Goal: Task Accomplishment & Management: Manage account settings

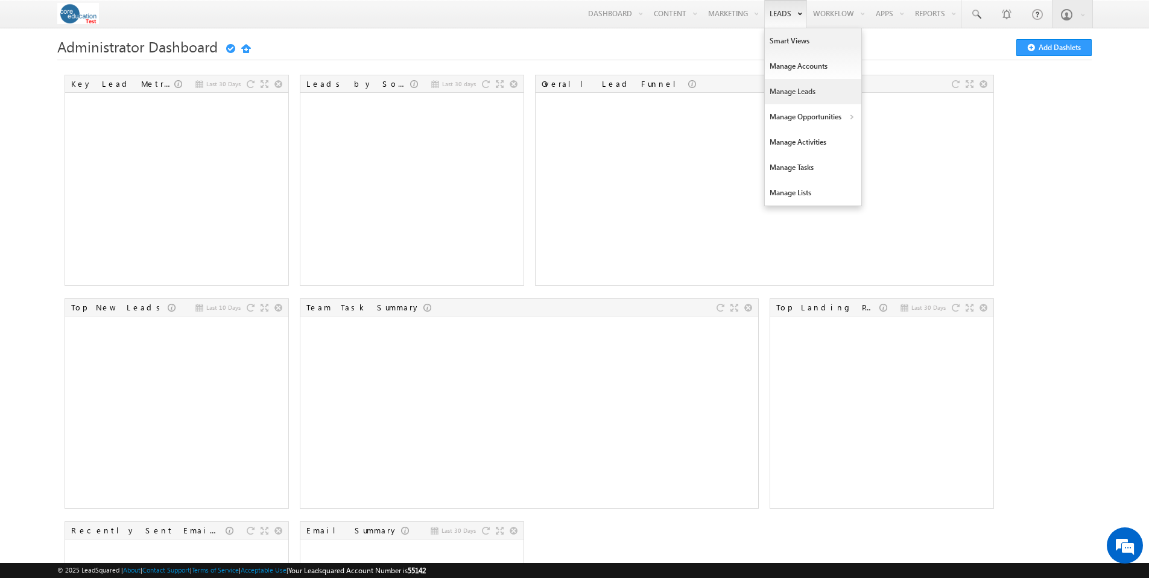
click at [794, 92] on link "Manage Leads" at bounding box center [813, 91] width 97 height 25
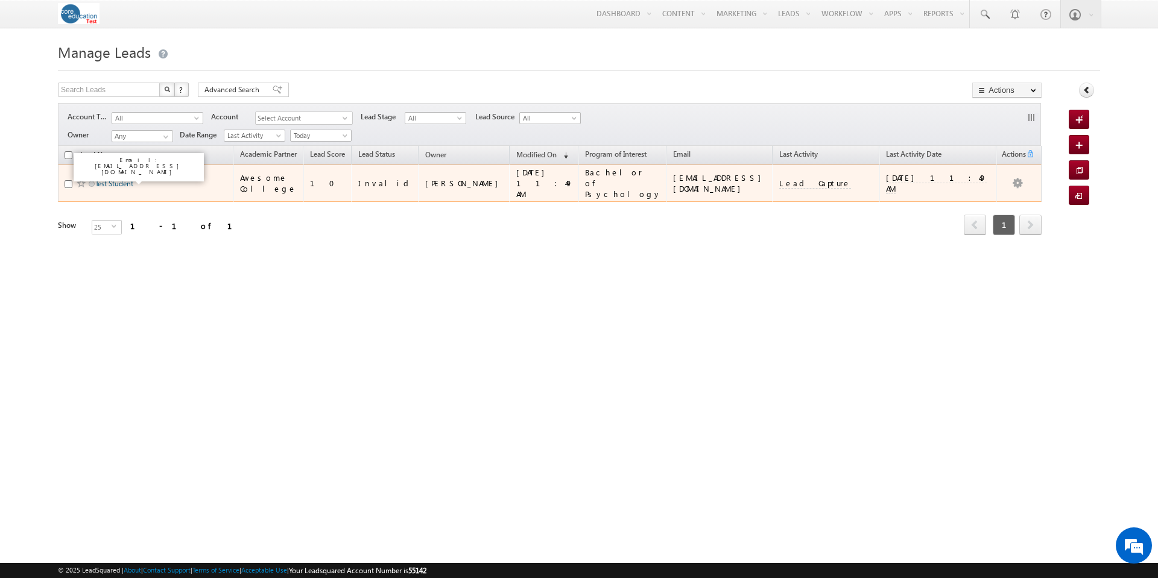
click at [111, 179] on link "Test Student" at bounding box center [114, 183] width 38 height 9
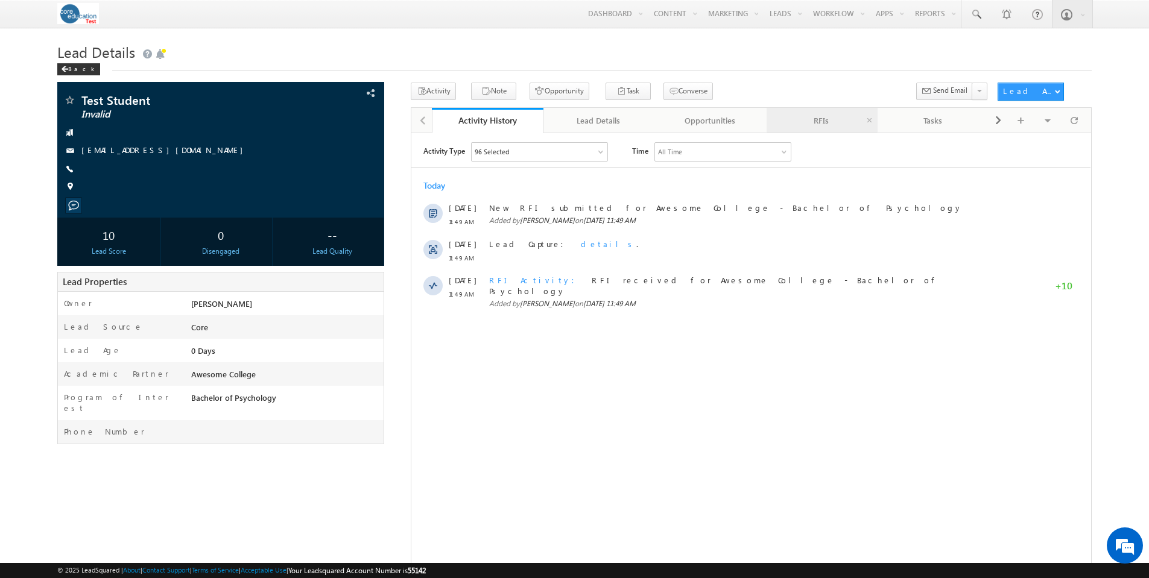
click at [820, 123] on div "RFIs" at bounding box center [821, 120] width 91 height 14
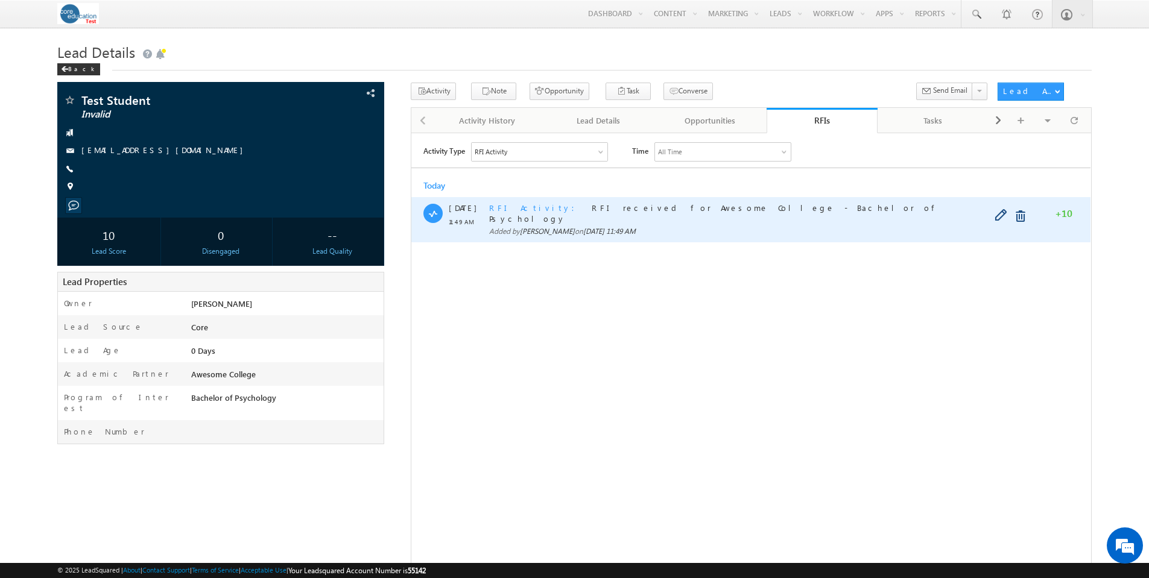
click at [499, 209] on span "RFI Activity" at bounding box center [535, 207] width 93 height 10
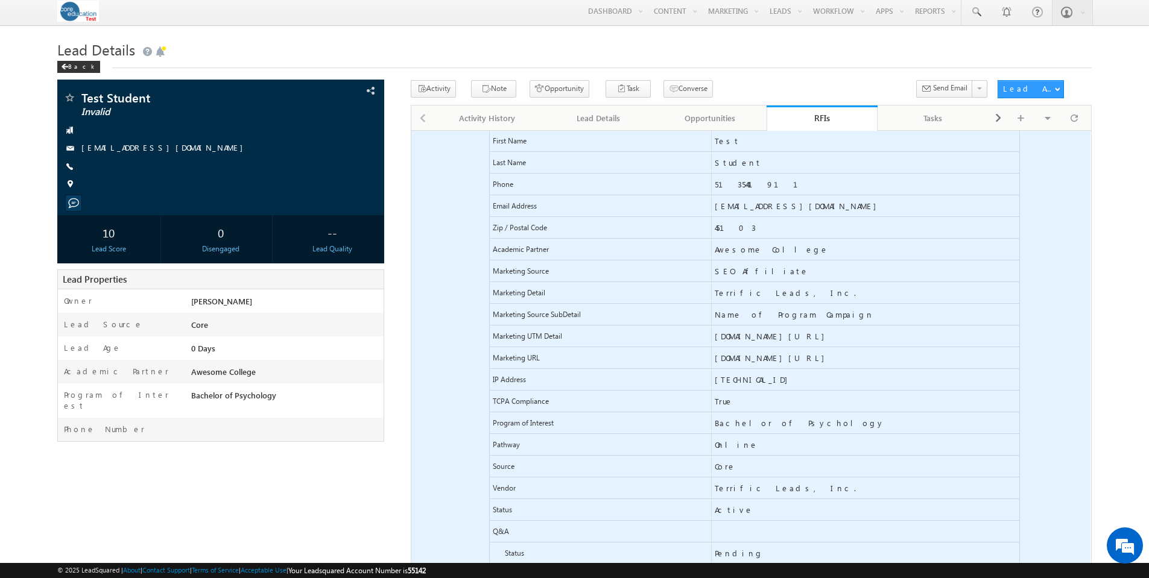
scroll to position [75, 0]
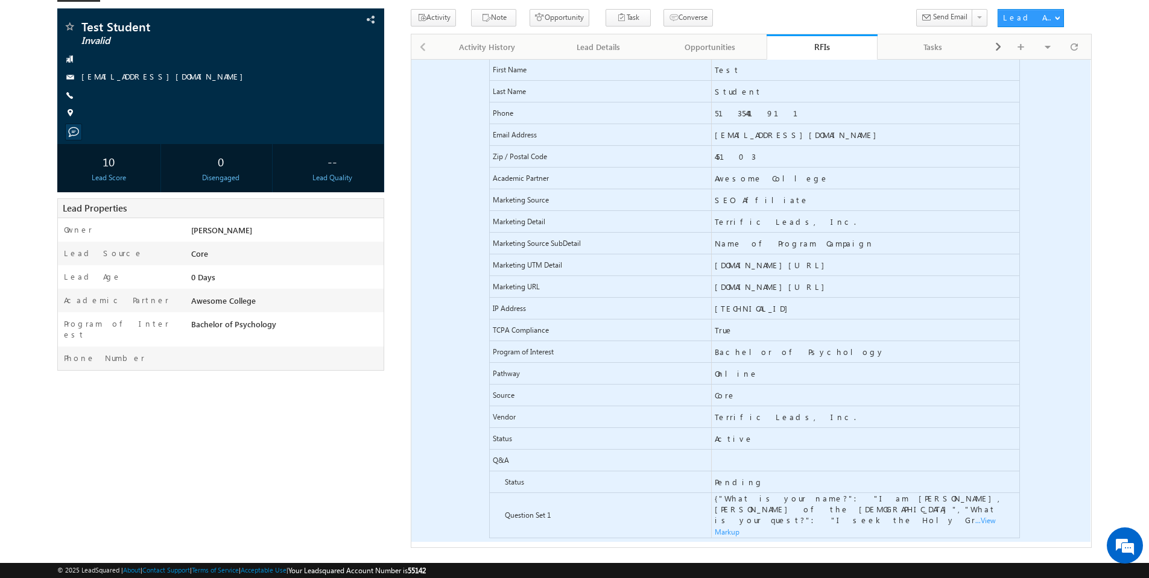
click at [411, 59] on span "...View Markup" at bounding box center [411, 59] width 0 height 0
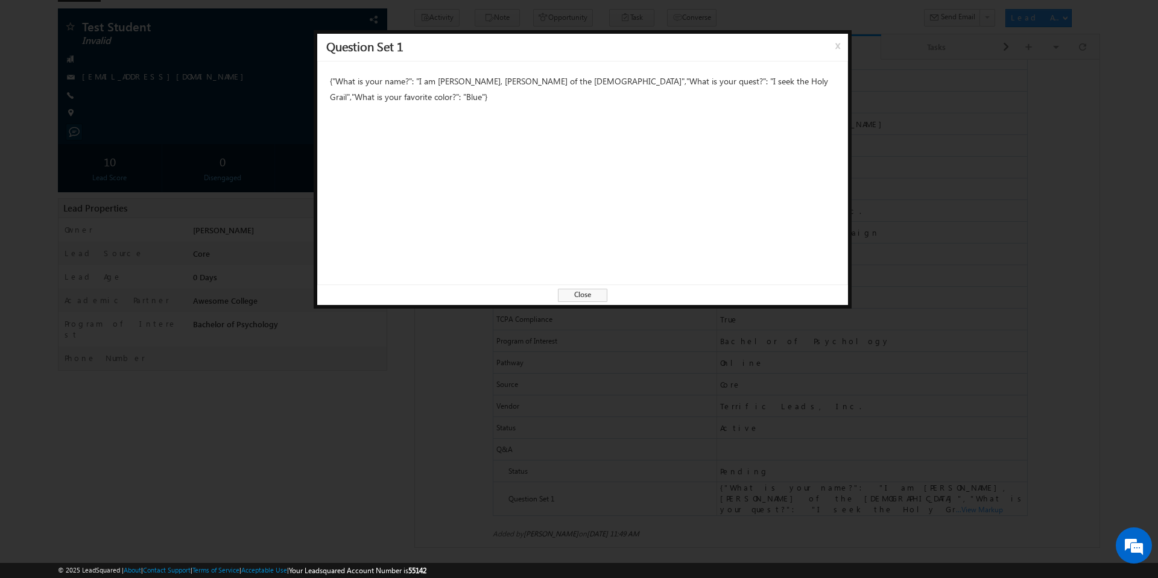
click at [591, 294] on span "Close" at bounding box center [582, 295] width 49 height 13
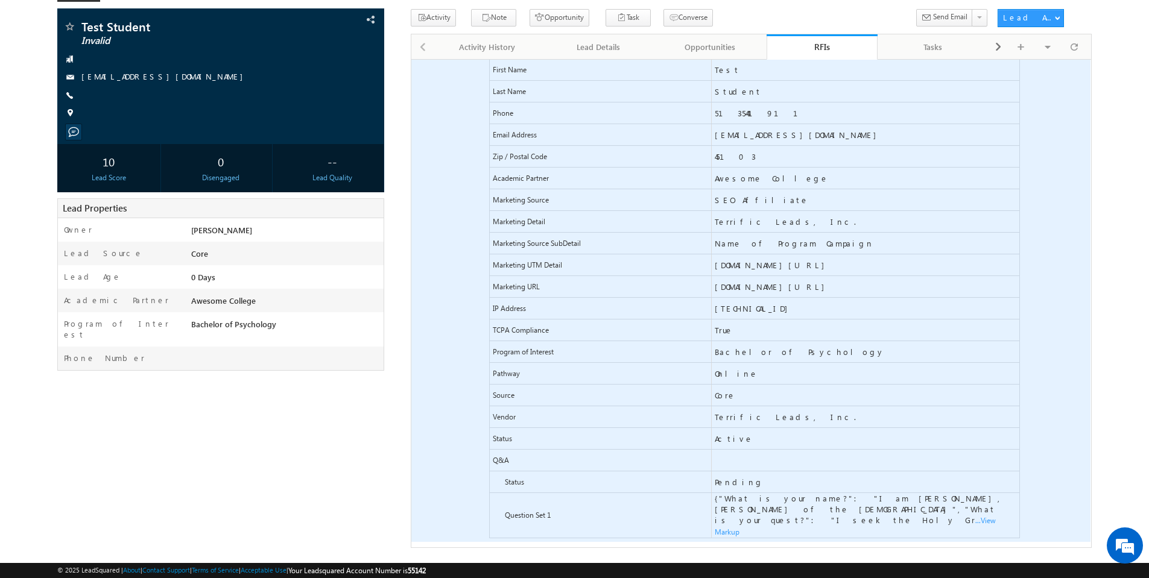
click at [411, 59] on span "...View Markup" at bounding box center [411, 59] width 0 height 0
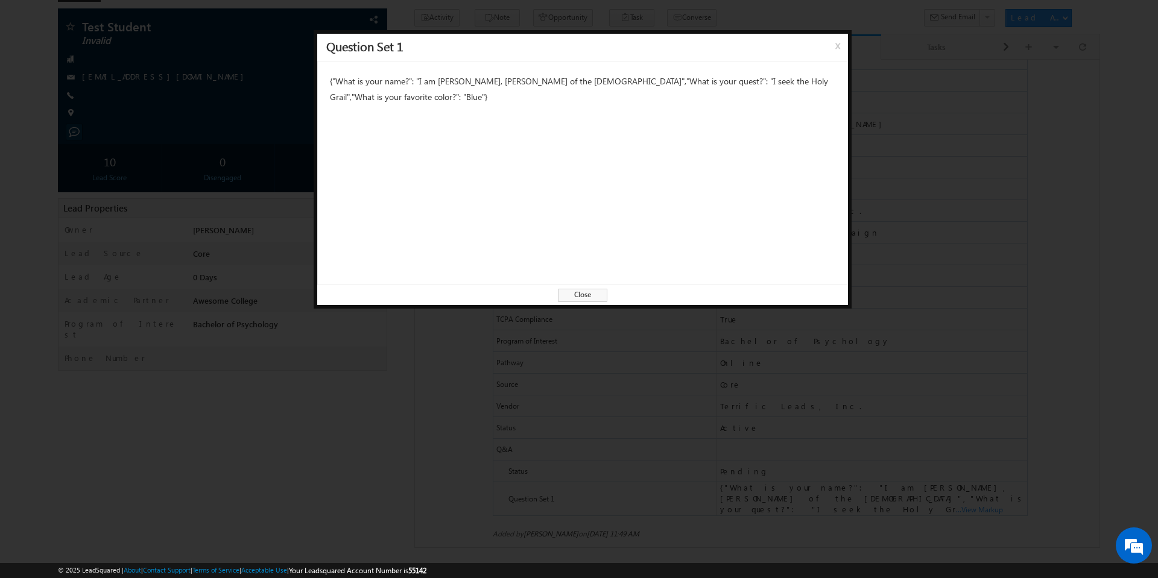
click at [595, 297] on span "Close" at bounding box center [582, 295] width 49 height 13
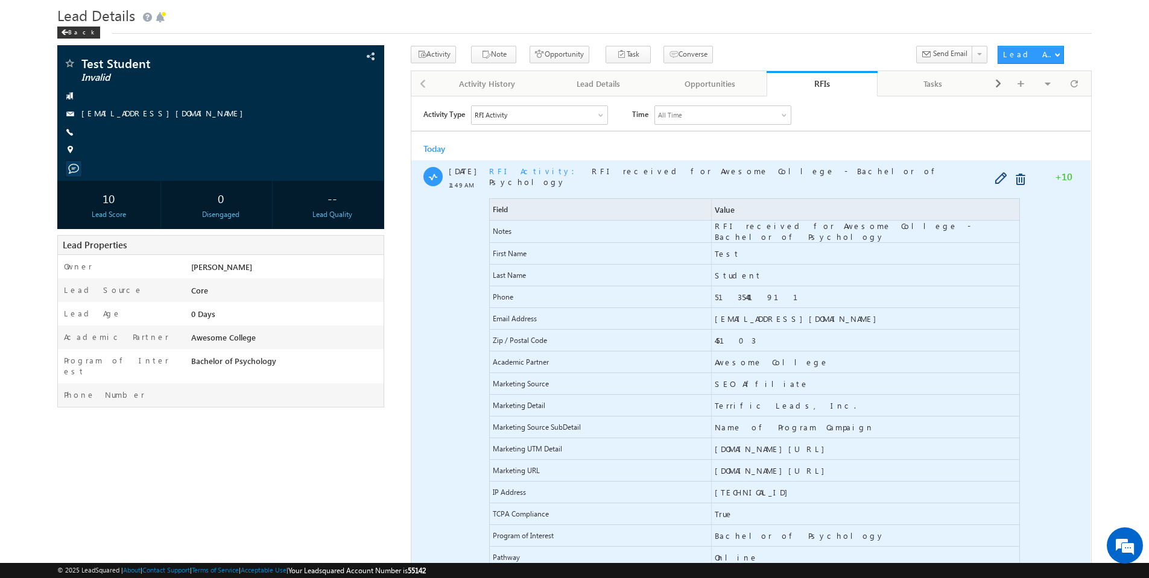
scroll to position [0, 0]
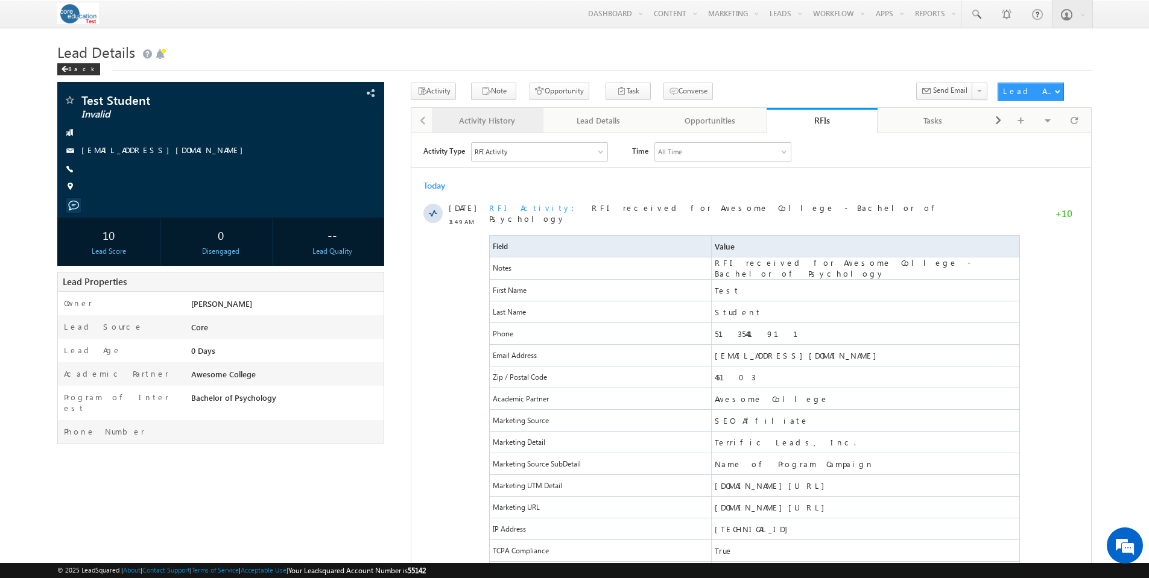
click at [495, 116] on div "Activity History" at bounding box center [486, 120] width 91 height 14
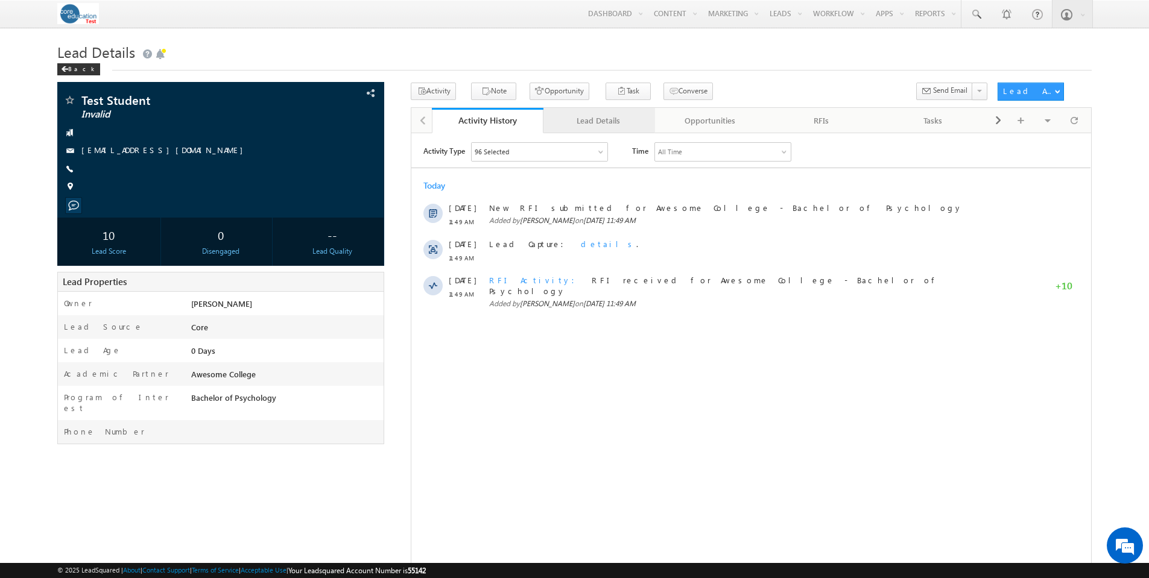
click at [596, 122] on div "Lead Details" at bounding box center [598, 120] width 91 height 14
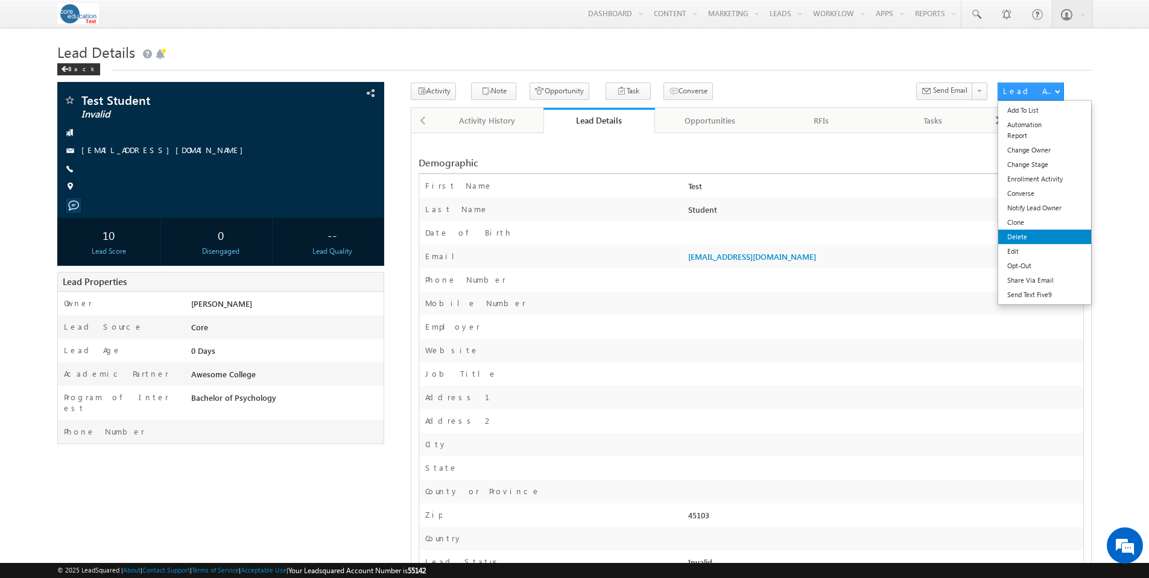
click at [1042, 236] on link "Delete" at bounding box center [1044, 237] width 93 height 14
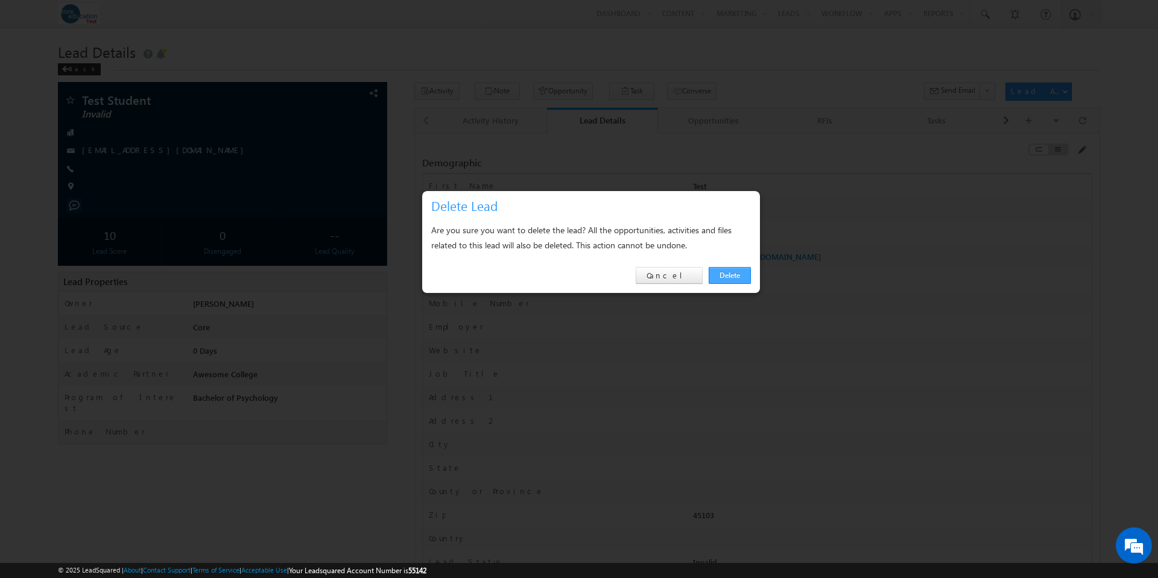
click at [731, 278] on link "Delete" at bounding box center [730, 275] width 42 height 17
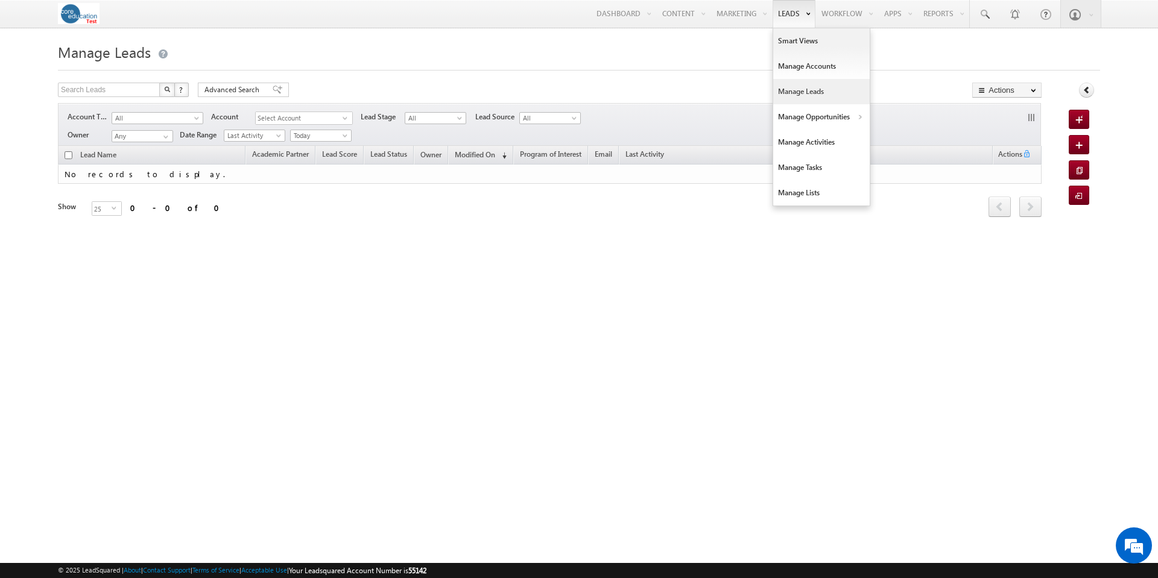
click at [804, 93] on link "Manage Leads" at bounding box center [821, 91] width 97 height 25
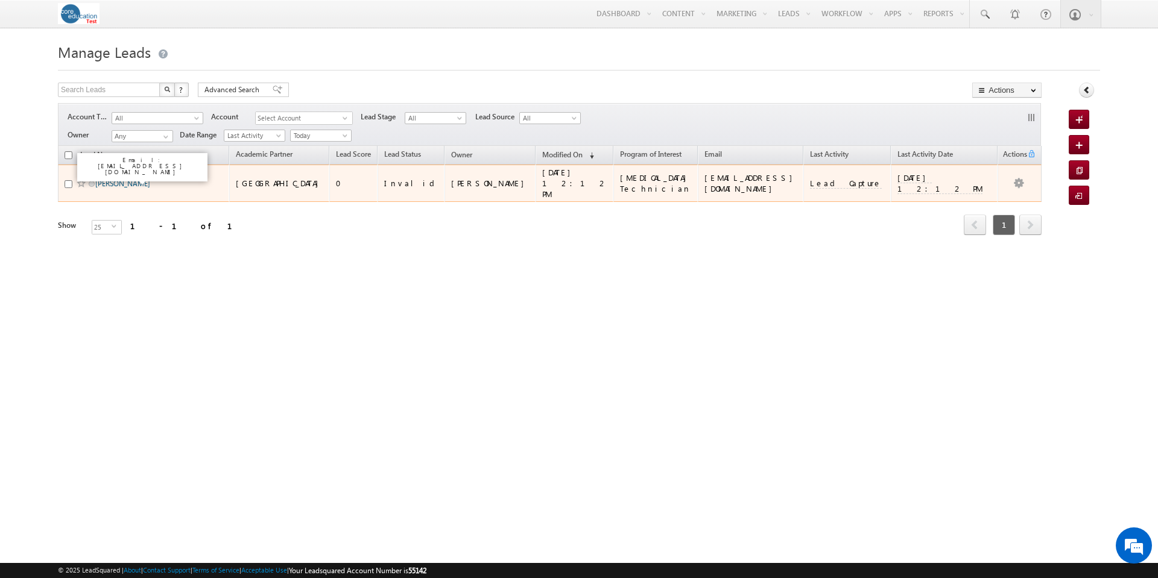
click at [128, 179] on link "[PERSON_NAME]" at bounding box center [122, 183] width 55 height 9
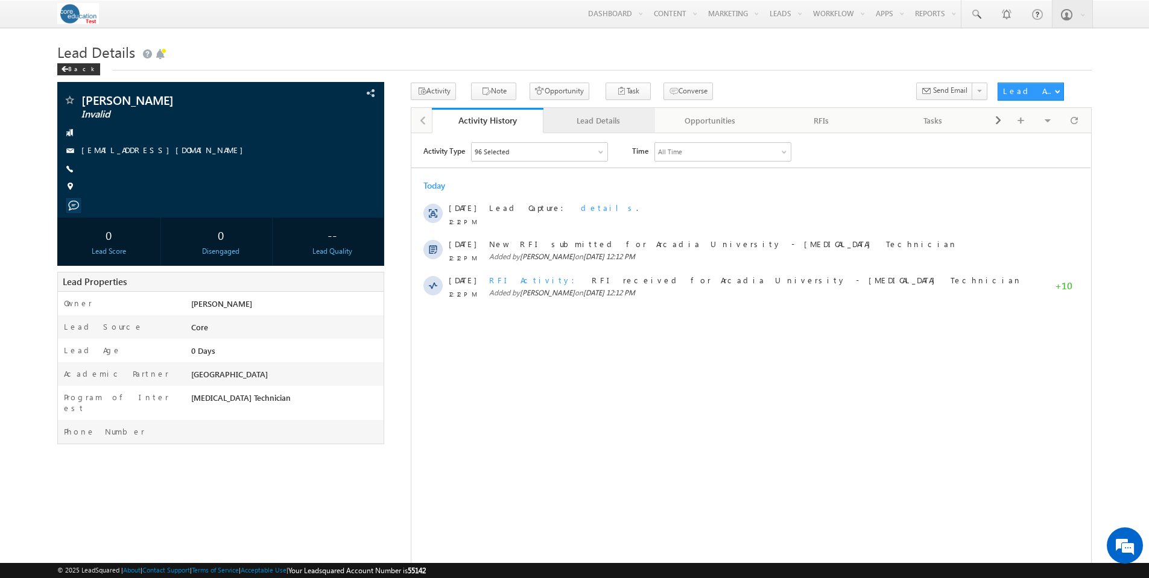
click at [621, 117] on div "Lead Details" at bounding box center [598, 120] width 91 height 14
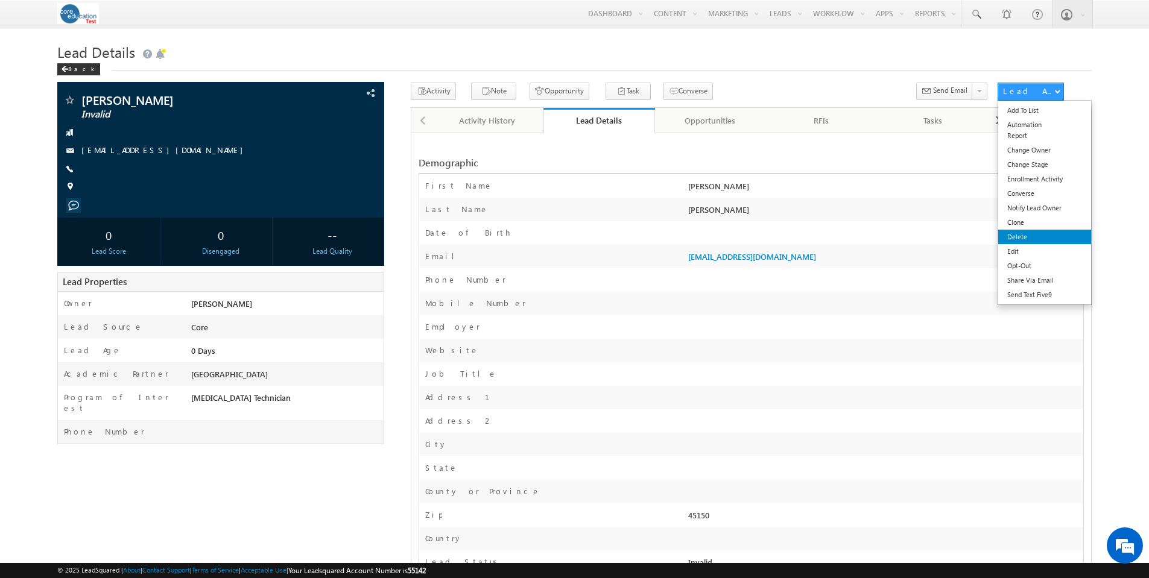
click at [1029, 234] on link "Delete" at bounding box center [1044, 237] width 93 height 14
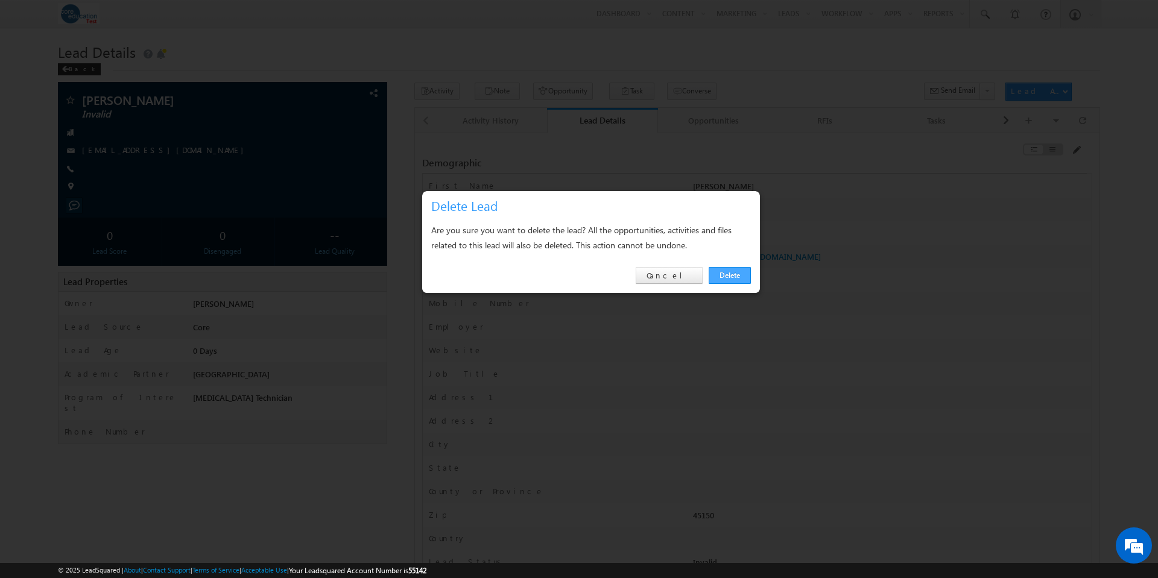
click at [734, 274] on link "Delete" at bounding box center [730, 275] width 42 height 17
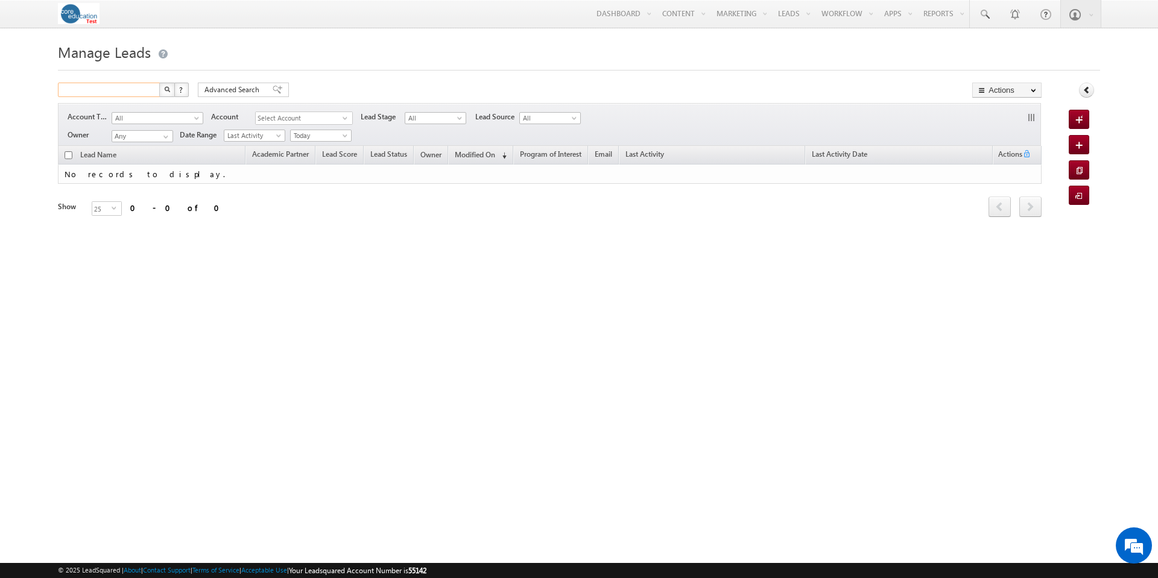
click at [112, 89] on input "text" at bounding box center [109, 90] width 103 height 14
type input "5135441911"
click at [159, 83] on button "button" at bounding box center [167, 90] width 16 height 14
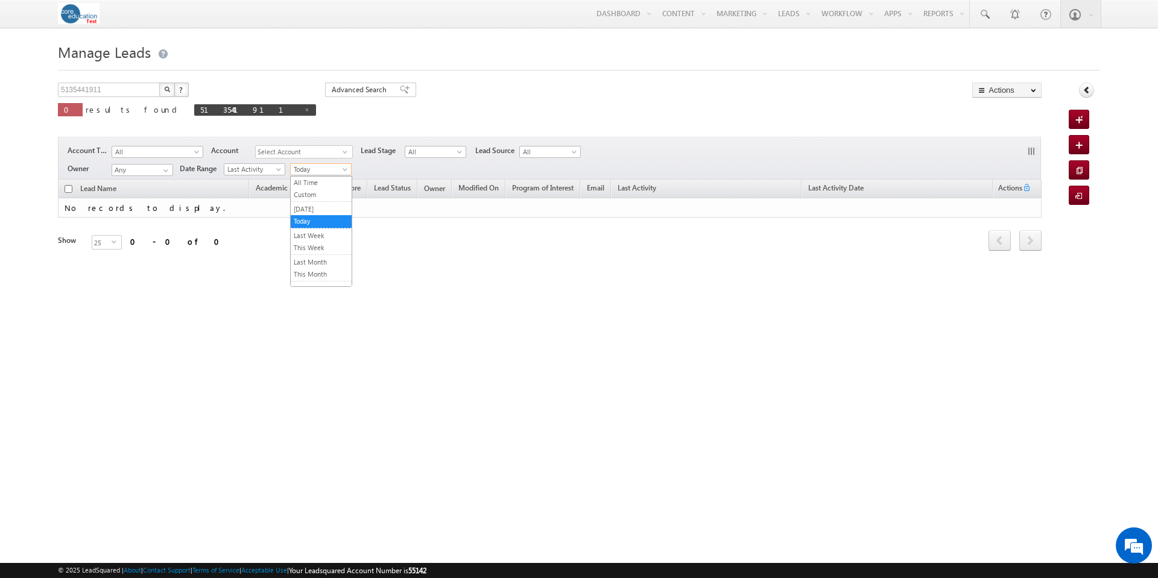
click at [349, 170] on span at bounding box center [346, 172] width 10 height 10
click at [336, 180] on link "All Time" at bounding box center [321, 182] width 61 height 11
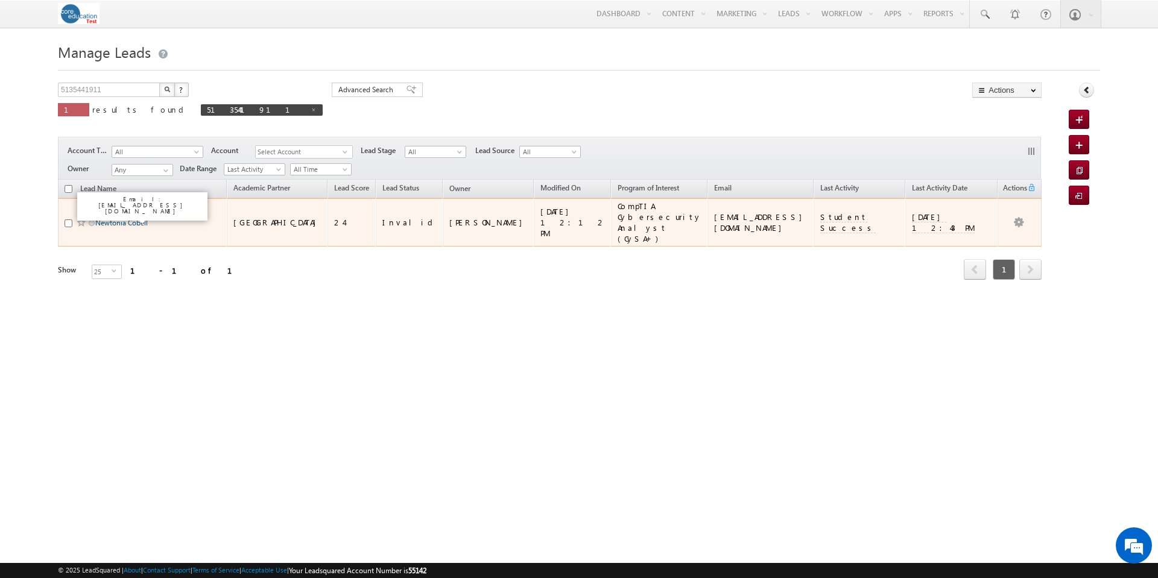
click at [140, 218] on link "Newtonia Cobell" at bounding box center [121, 222] width 52 height 9
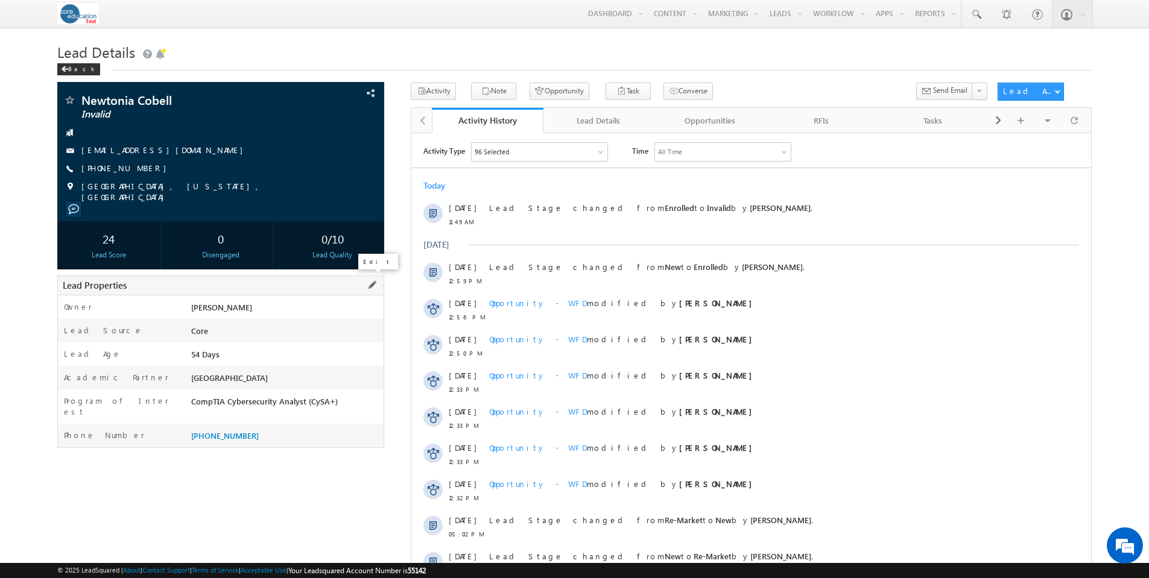
click at [375, 284] on span at bounding box center [371, 285] width 13 height 13
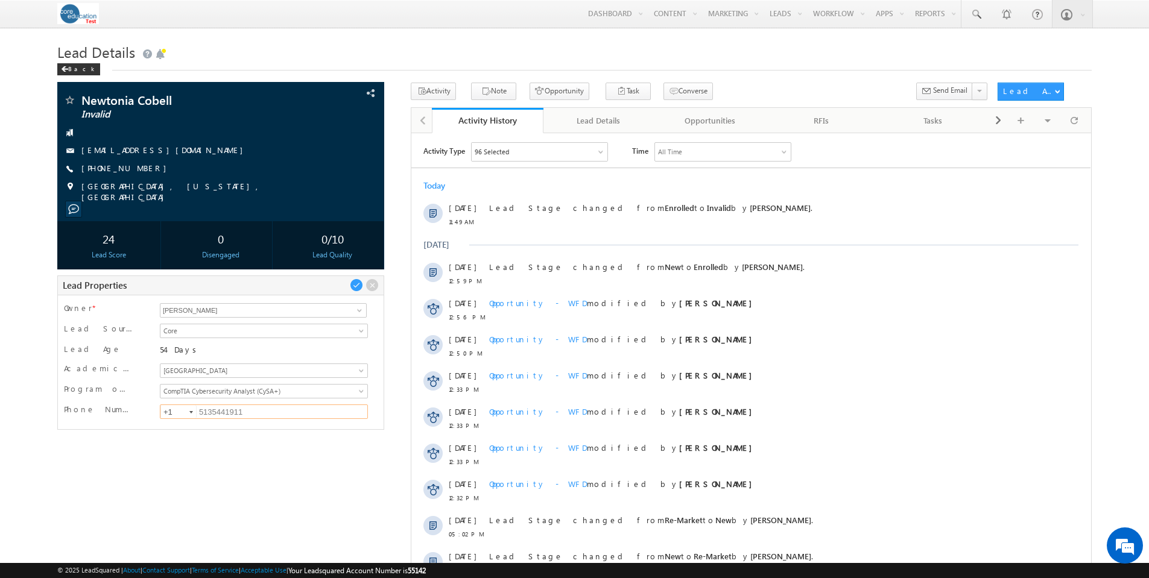
drag, startPoint x: 257, startPoint y: 408, endPoint x: 168, endPoint y: 399, distance: 89.7
click at [168, 403] on div "Phone Number [PHONE_NUMBER] 5135441911 +1" at bounding box center [221, 413] width 314 height 21
click at [358, 279] on span at bounding box center [356, 285] width 13 height 13
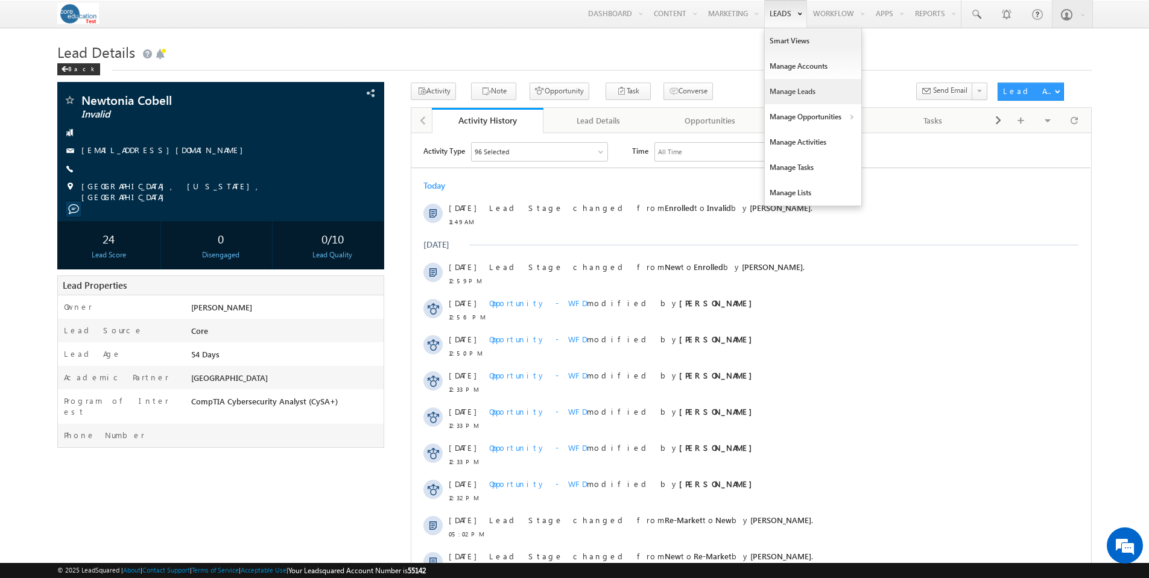
click at [794, 92] on link "Manage Leads" at bounding box center [813, 91] width 97 height 25
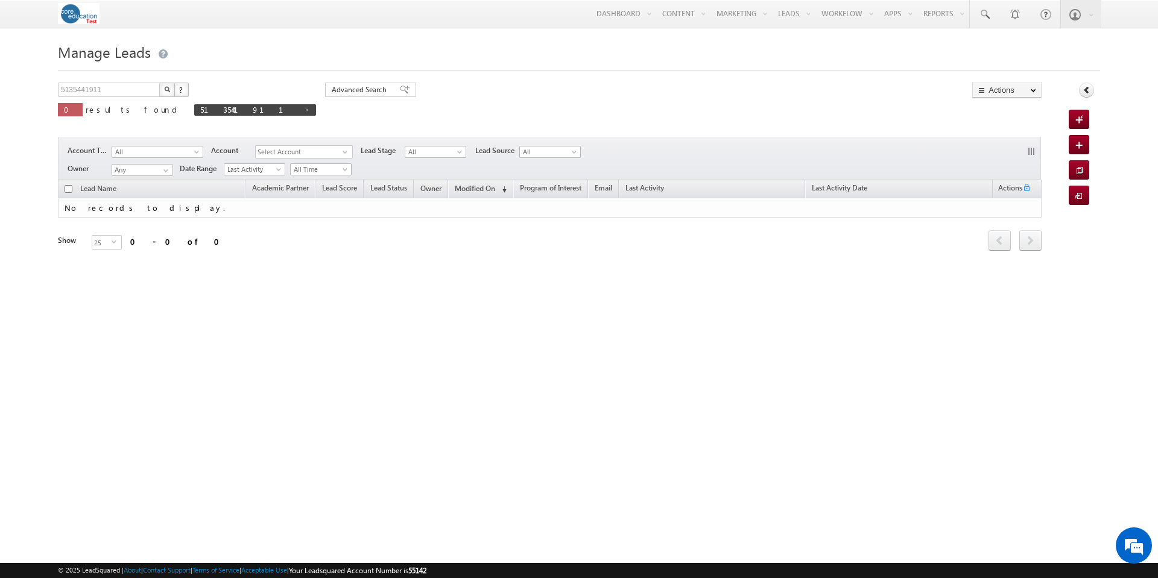
click at [164, 87] on img "button" at bounding box center [167, 89] width 6 height 6
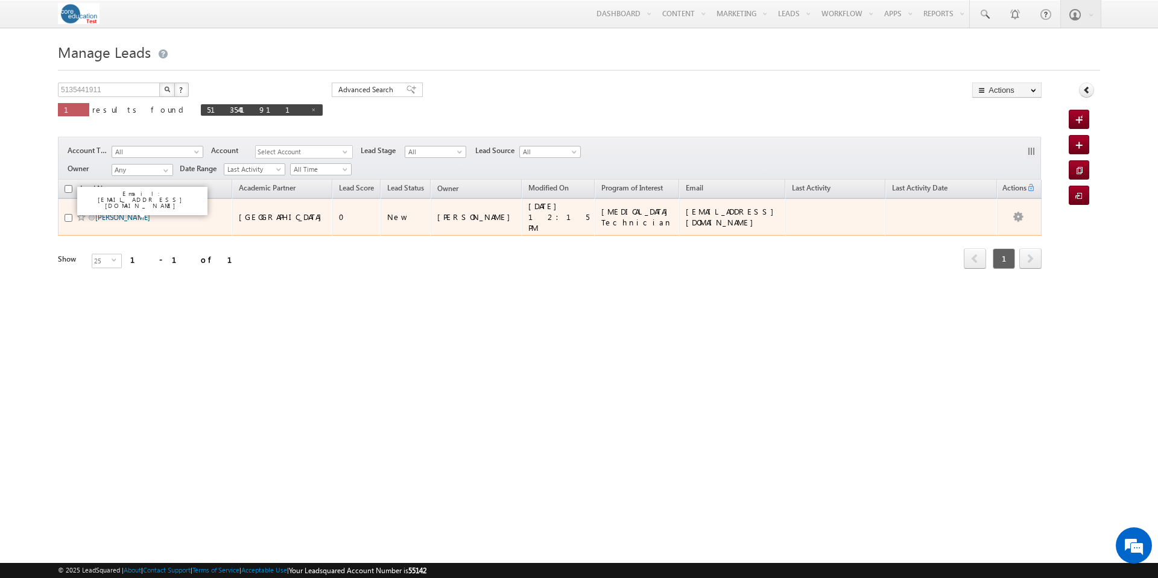
click at [133, 213] on link "[PERSON_NAME]" at bounding box center [122, 217] width 55 height 9
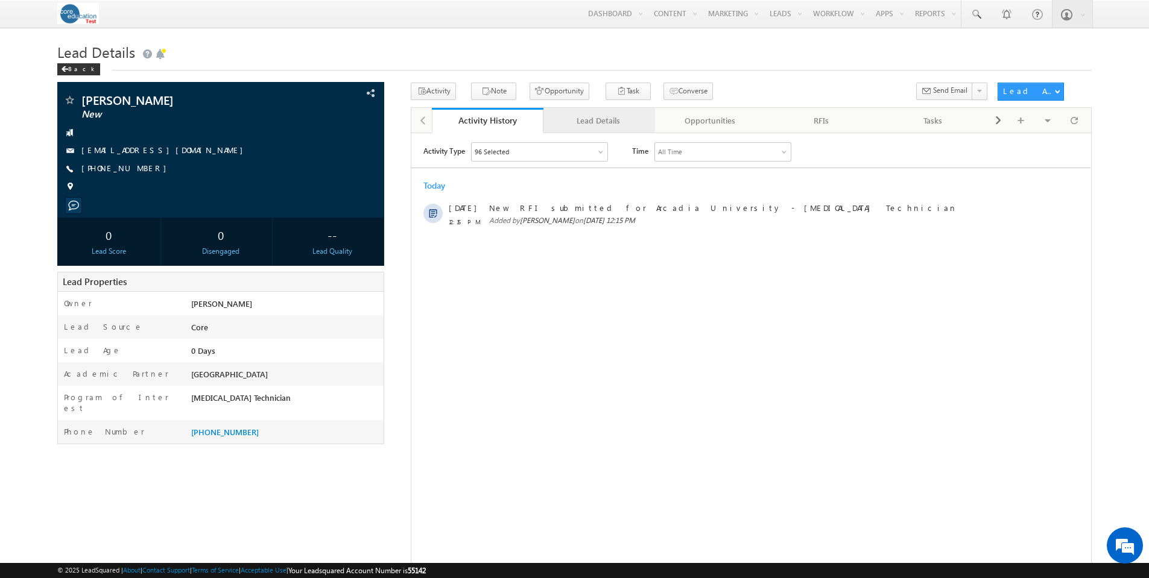
click at [602, 121] on div "Lead Details" at bounding box center [598, 120] width 91 height 14
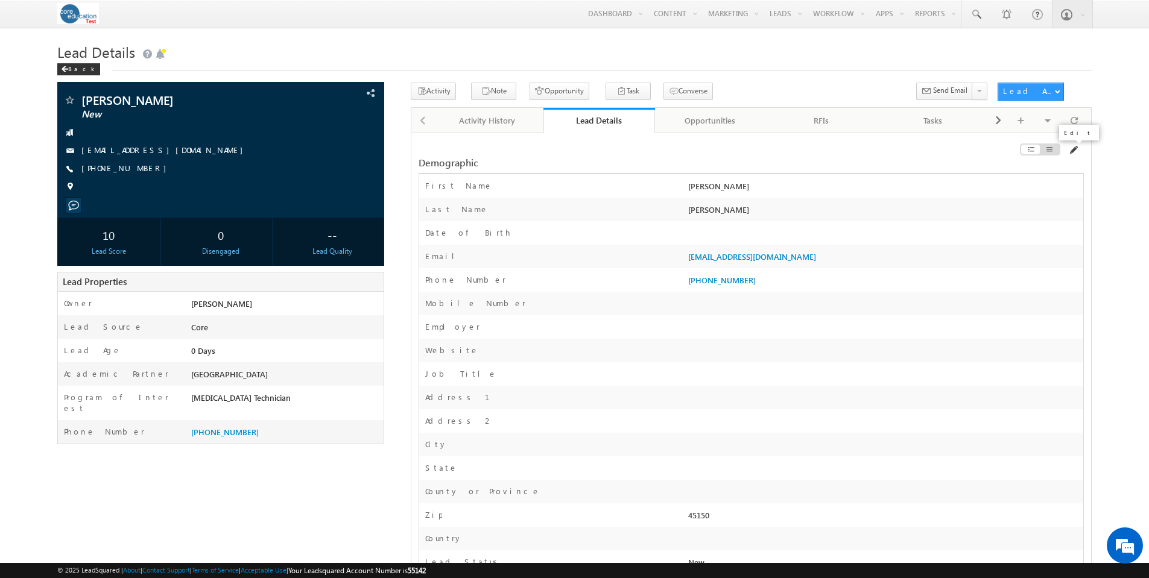
click at [1074, 151] on span at bounding box center [1073, 150] width 10 height 10
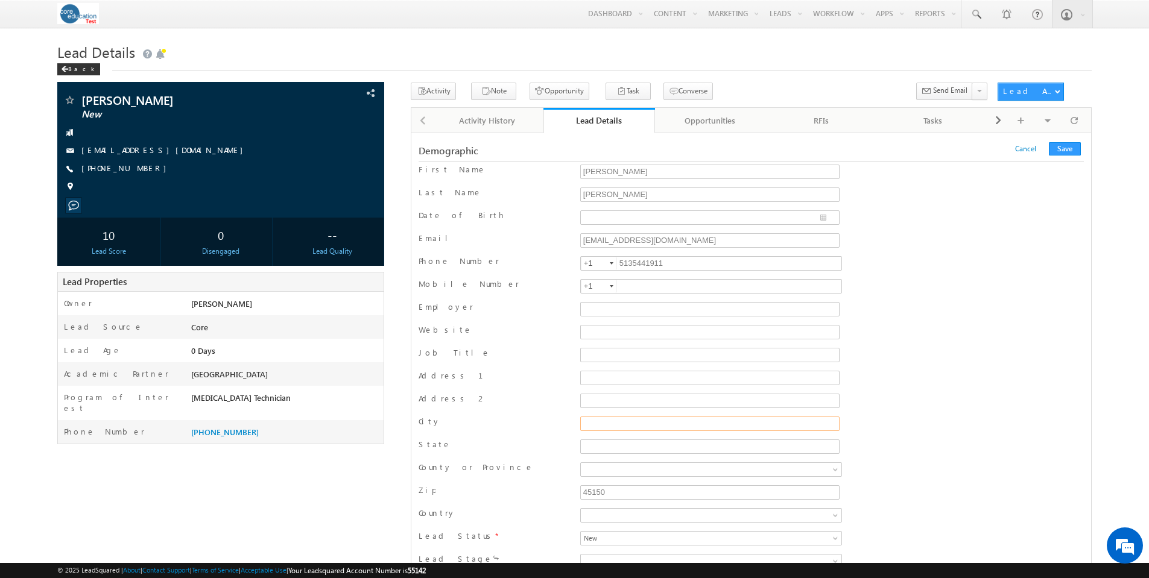
click at [631, 423] on input "City" at bounding box center [709, 424] width 259 height 14
type input "Cincinnati"
type input "Ohio"
click at [1071, 152] on button "Save" at bounding box center [1065, 148] width 32 height 13
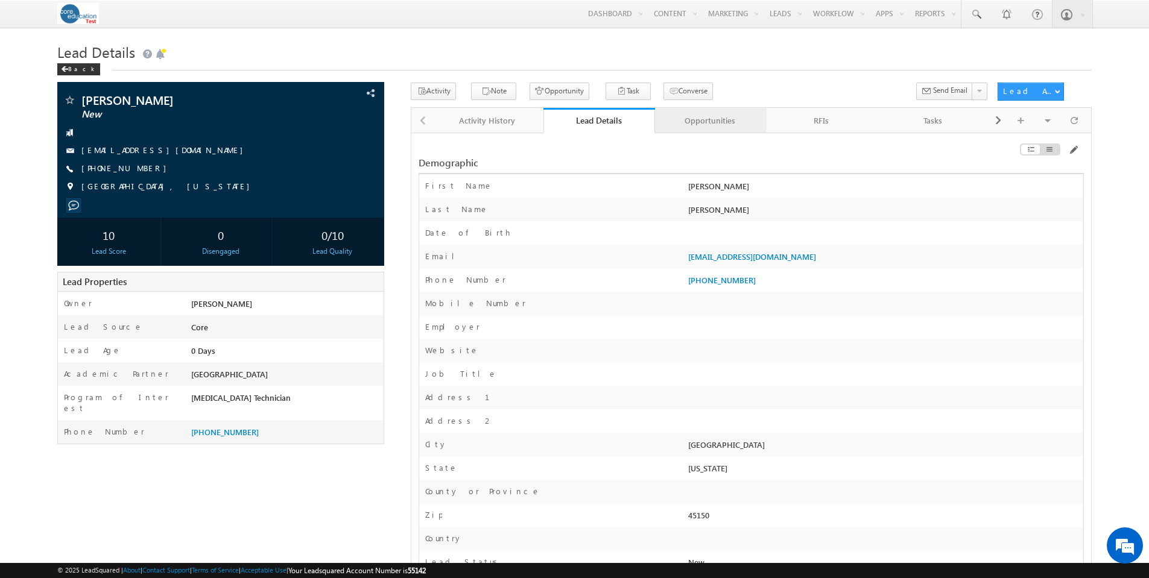
click at [712, 119] on div "Opportunities" at bounding box center [710, 120] width 91 height 14
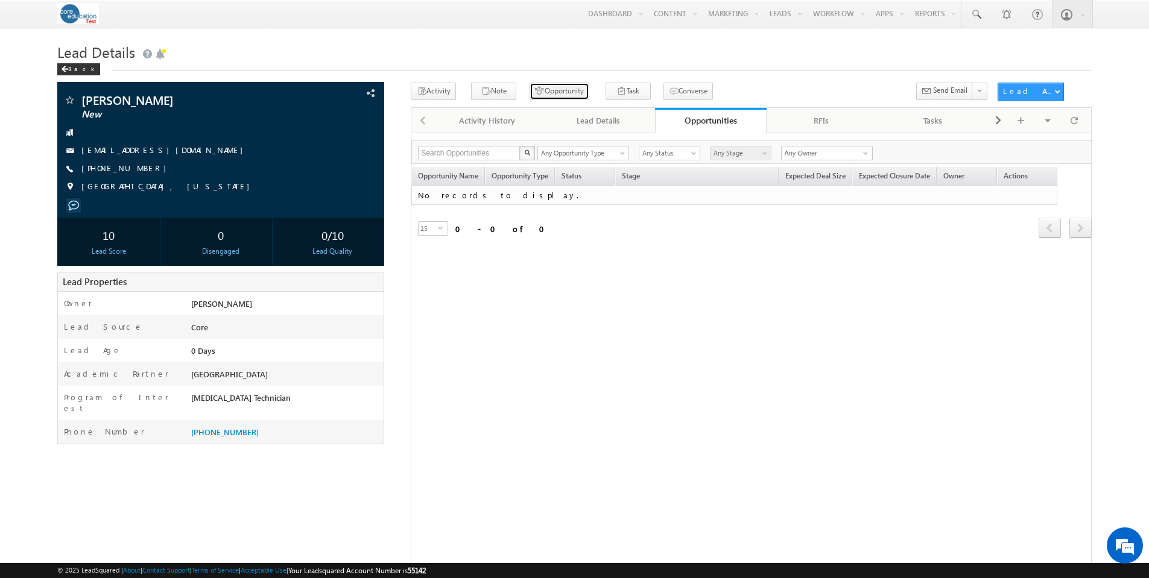
click at [541, 90] on button "Opportunity" at bounding box center [560, 91] width 60 height 17
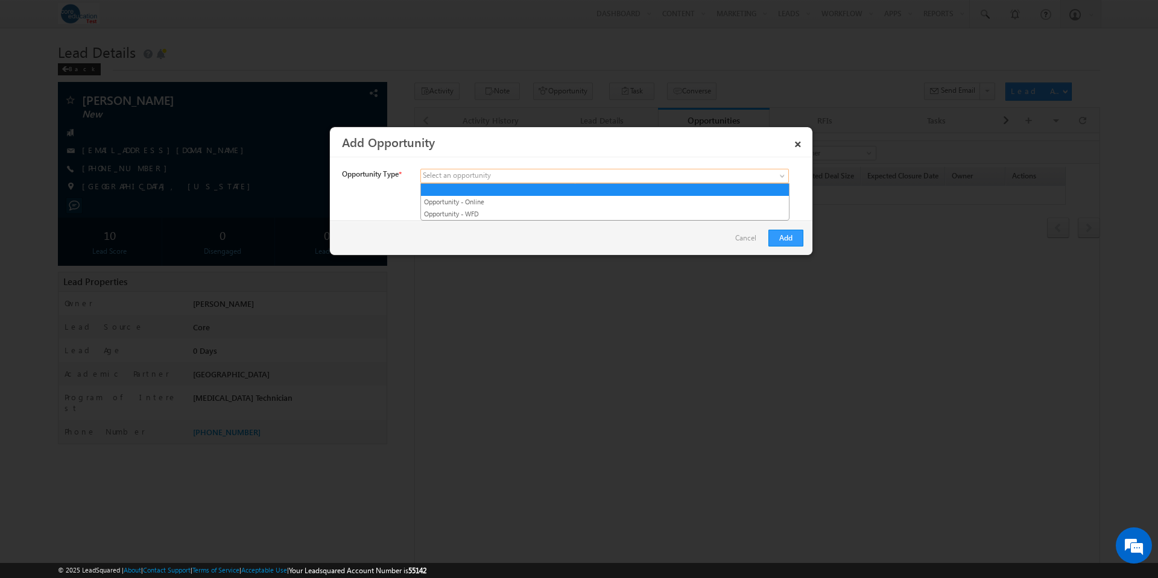
click at [783, 175] on span at bounding box center [784, 179] width 10 height 10
click at [638, 214] on link "Opportunity - WFD" at bounding box center [605, 214] width 368 height 11
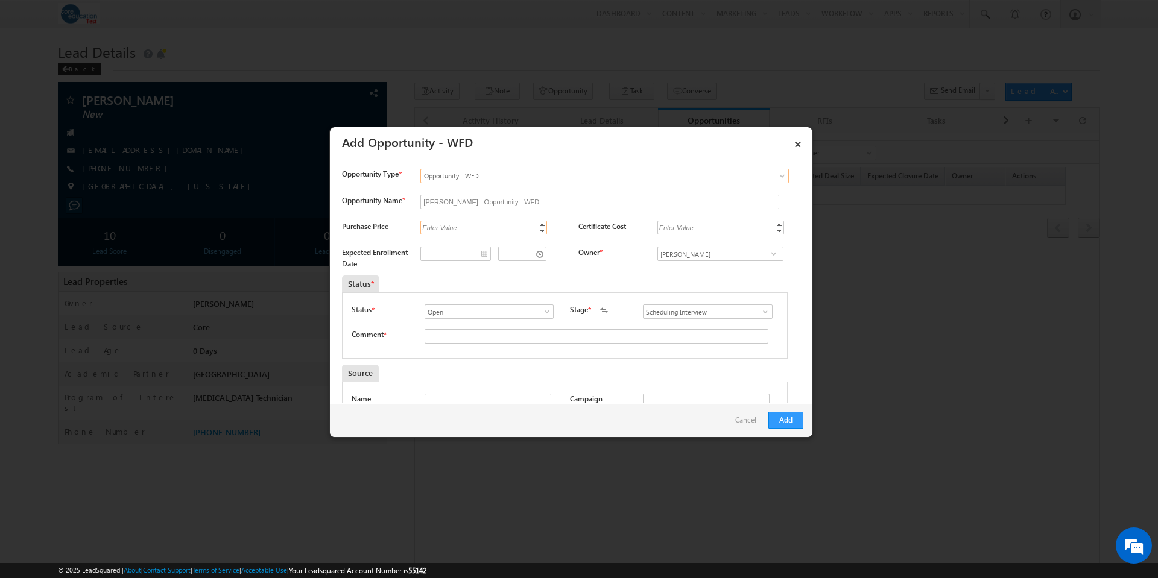
click at [504, 226] on input "Purchase Price" at bounding box center [483, 228] width 127 height 14
type input "5000"
click at [730, 229] on input "Certificate Cost" at bounding box center [720, 228] width 127 height 14
type input "5000"
click at [546, 313] on span at bounding box center [547, 312] width 12 height 10
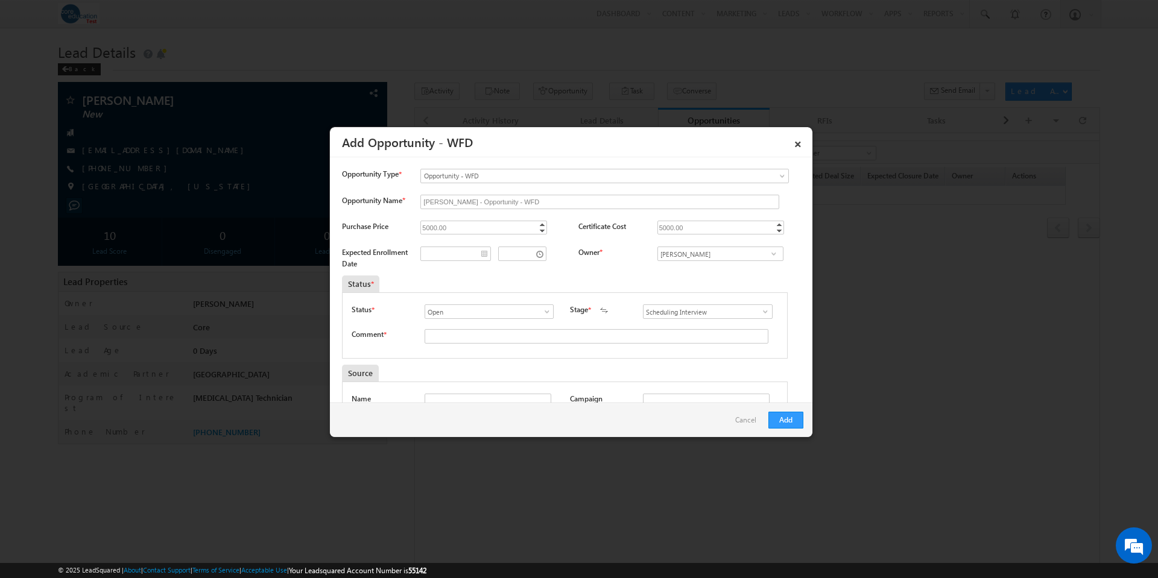
click at [553, 293] on div "Status * Open Won Lost Open 3 results are available, use up and down arrow keys…" at bounding box center [565, 326] width 446 height 66
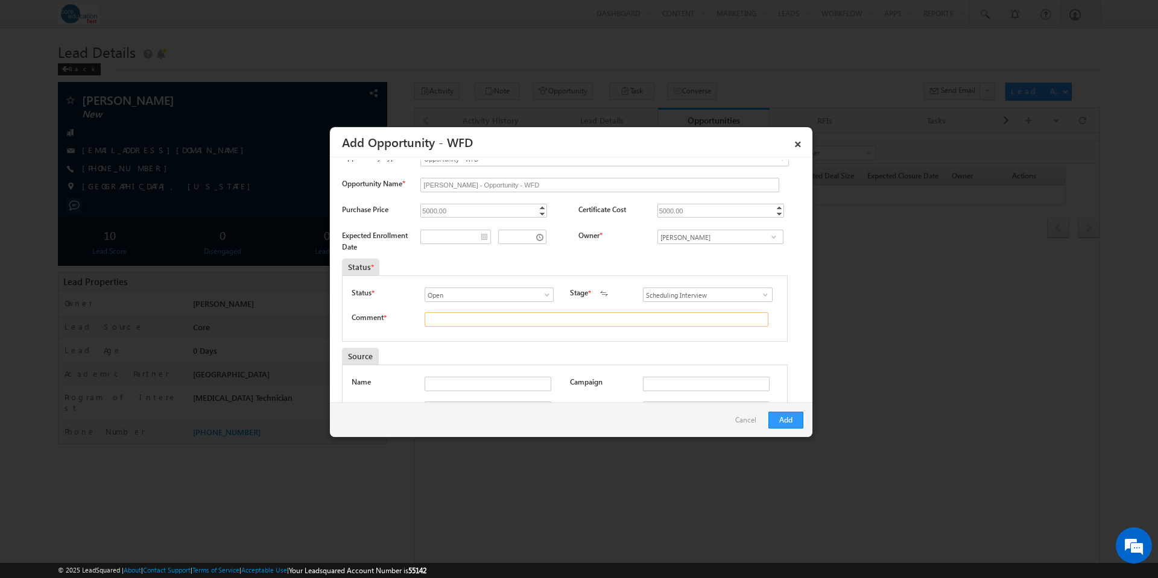
click at [480, 314] on input "text" at bounding box center [597, 319] width 344 height 14
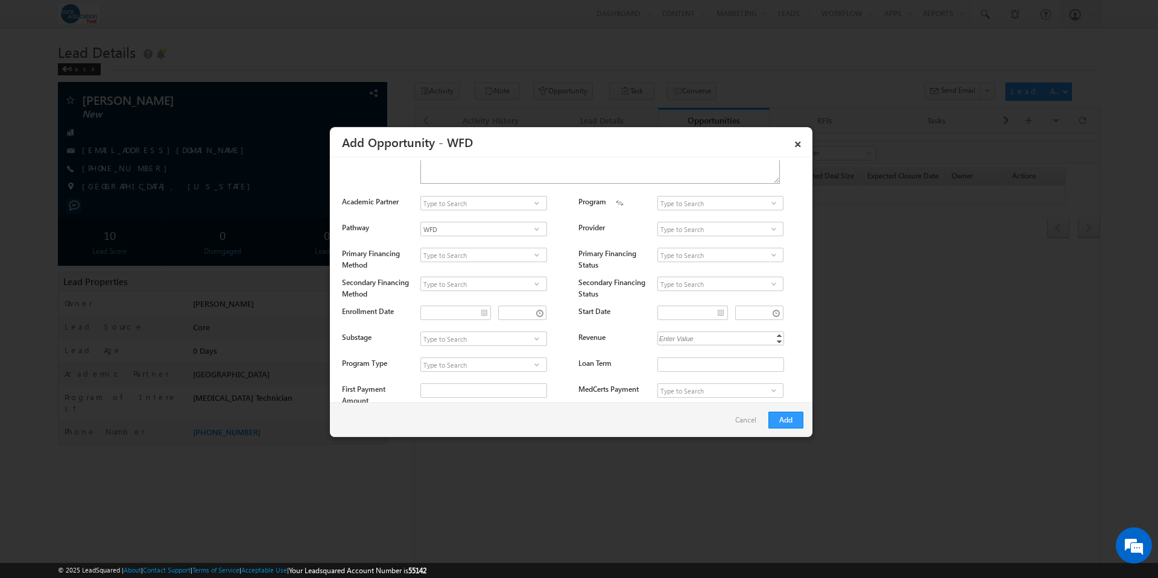
scroll to position [385, 0]
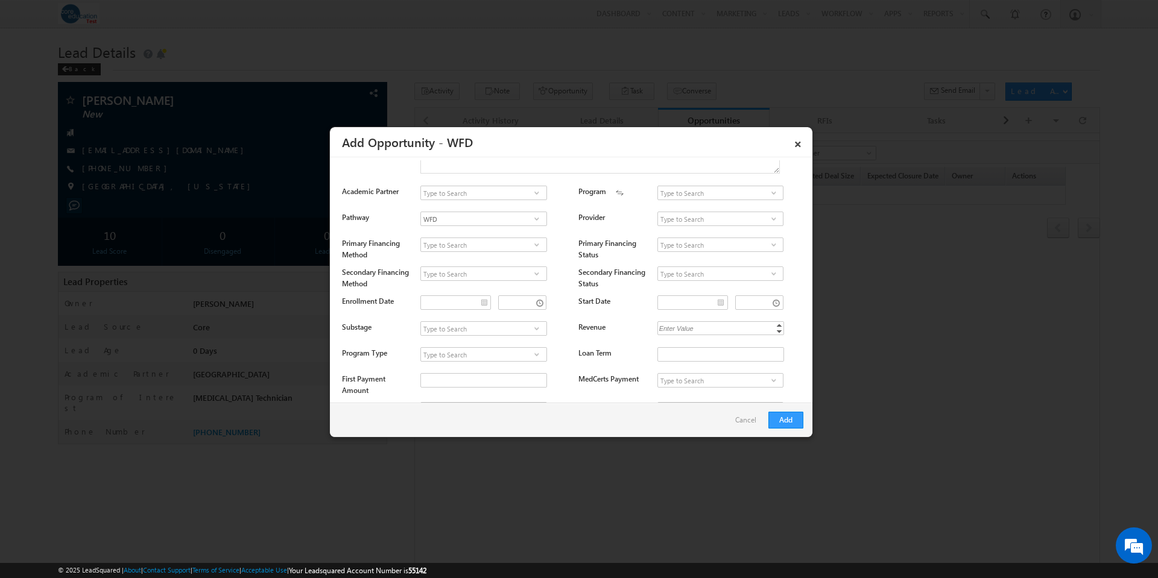
type input "test"
click at [536, 191] on span at bounding box center [537, 193] width 12 height 10
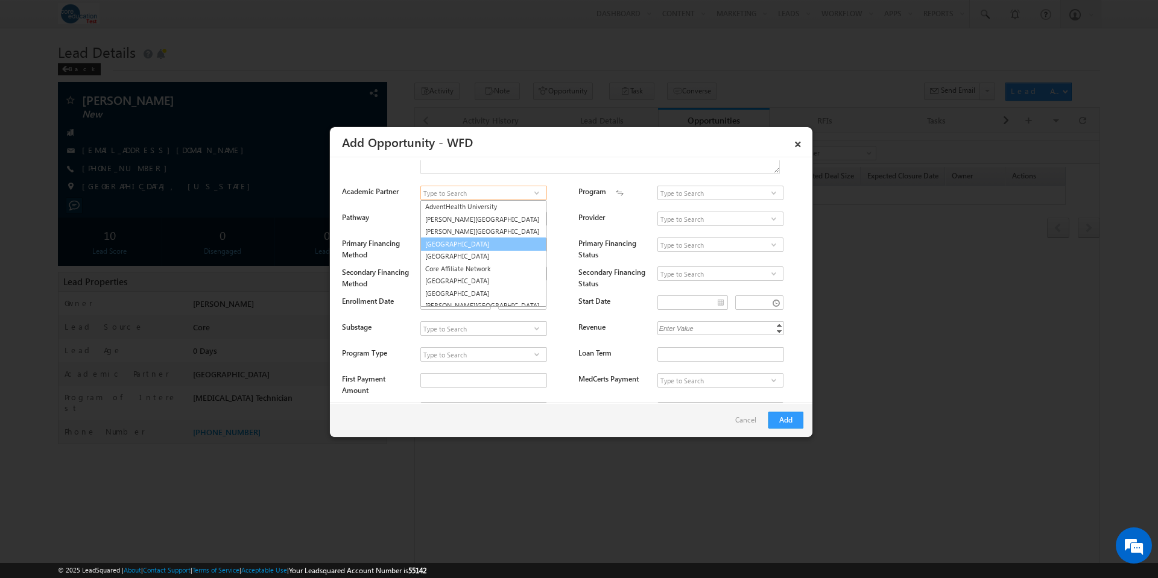
click at [490, 241] on link "[GEOGRAPHIC_DATA]" at bounding box center [483, 245] width 126 height 14
type input "[GEOGRAPHIC_DATA]"
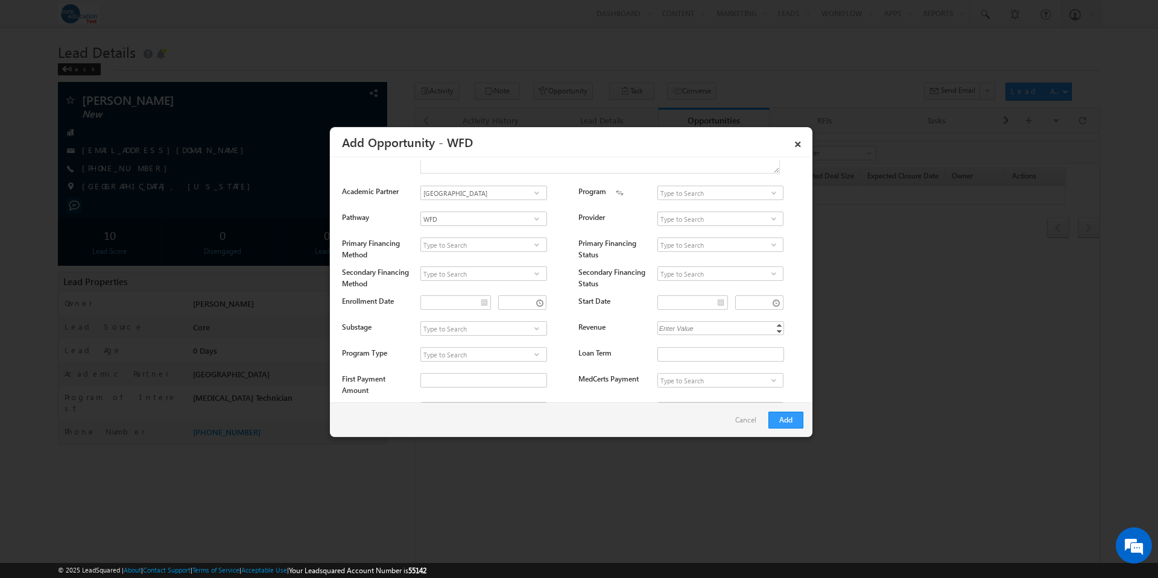
click at [768, 192] on span at bounding box center [774, 193] width 12 height 10
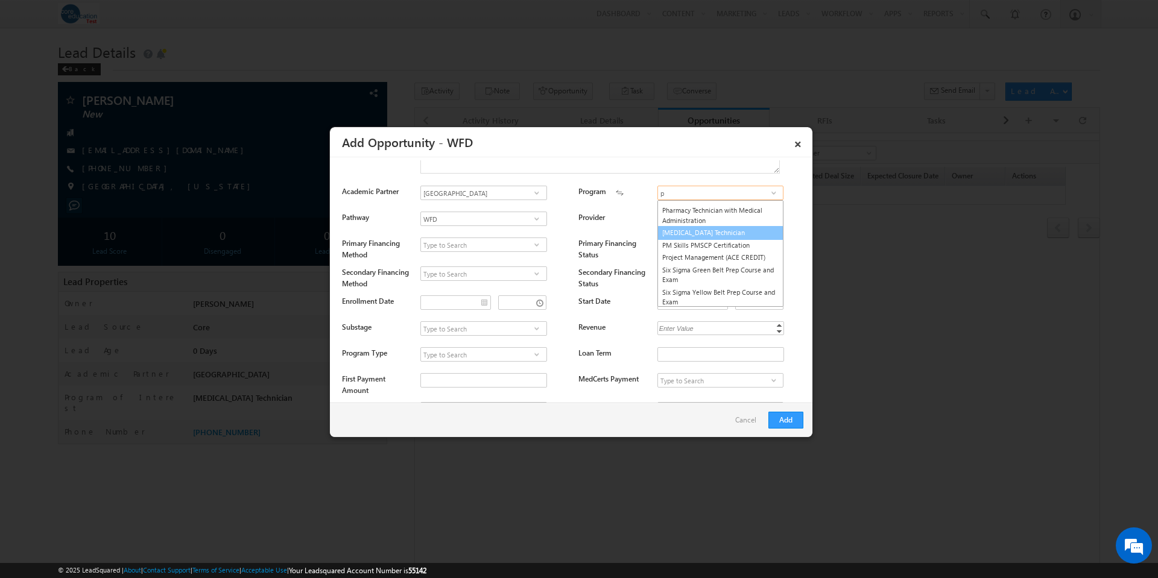
click at [704, 240] on link "[MEDICAL_DATA] Technician" at bounding box center [720, 233] width 126 height 14
type input "[MEDICAL_DATA] Technician"
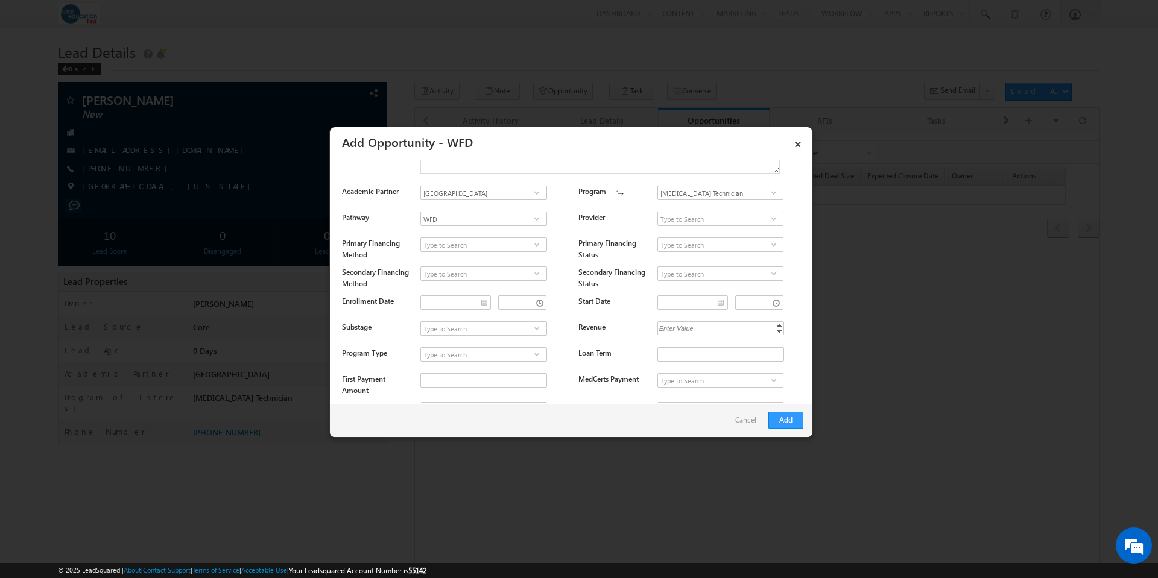
click at [769, 217] on span at bounding box center [774, 219] width 12 height 10
click at [686, 258] on link "CCI" at bounding box center [720, 258] width 126 height 14
type input "CCI"
click at [533, 244] on span at bounding box center [537, 245] width 12 height 10
click at [498, 260] on link "4-Month Payment Plan" at bounding box center [483, 259] width 126 height 14
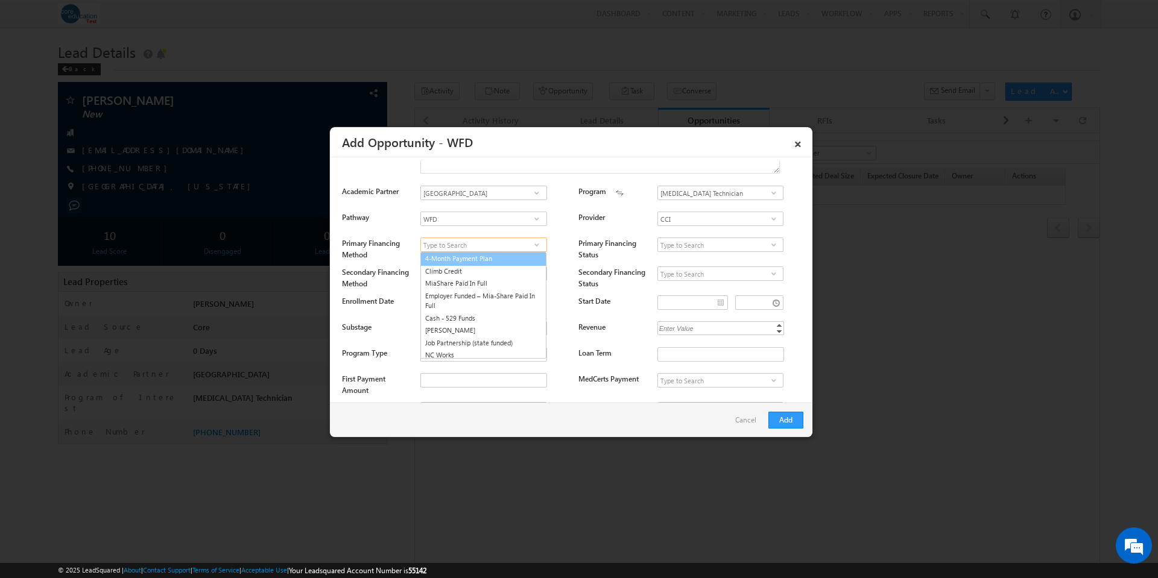
type input "4-Month Payment Plan"
click at [768, 244] on span at bounding box center [774, 245] width 12 height 10
click at [558, 242] on div "4-Month Payment Plan Climb Credit MiaShare Paid In Full Employer Funded – Mia-S…" at bounding box center [493, 246] width 146 height 17
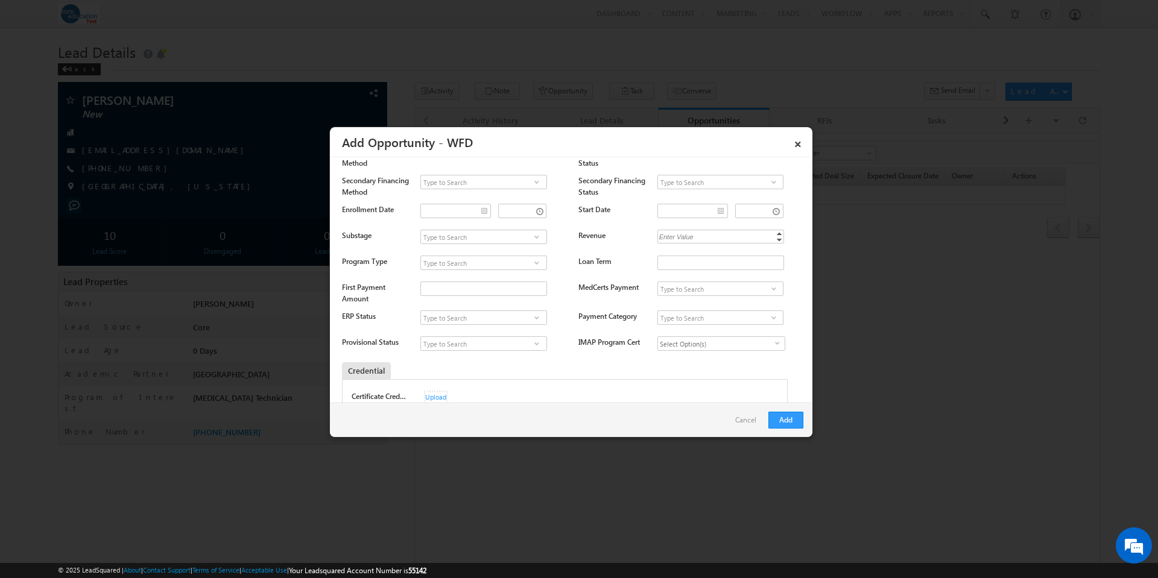
scroll to position [492, 0]
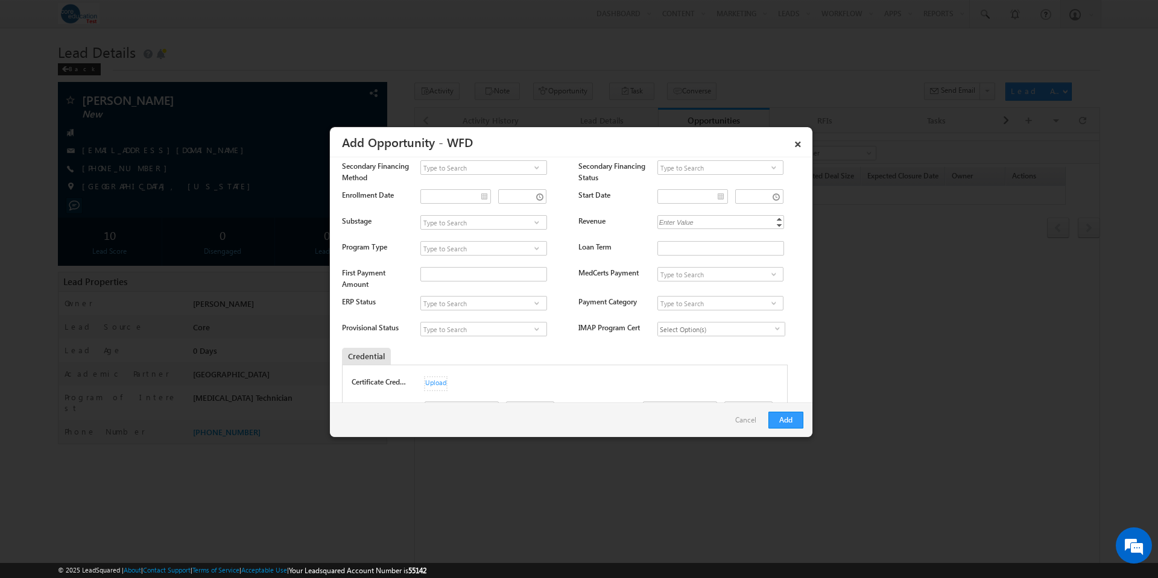
click at [537, 244] on span at bounding box center [537, 249] width 12 height 10
click at [491, 257] on link "Medical" at bounding box center [483, 263] width 126 height 14
type input "Medical"
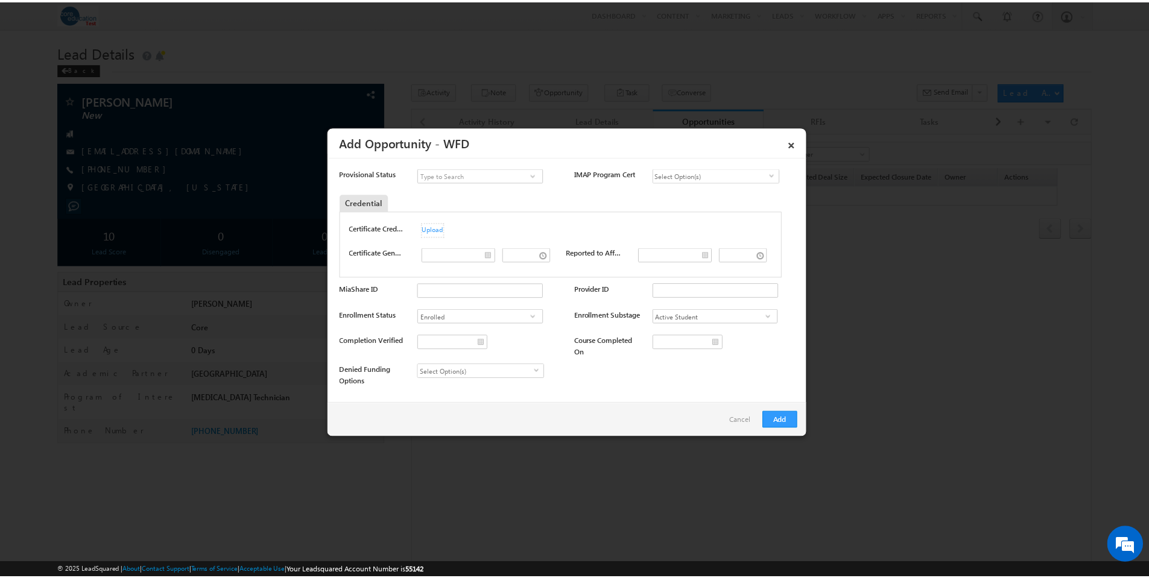
scroll to position [648, 0]
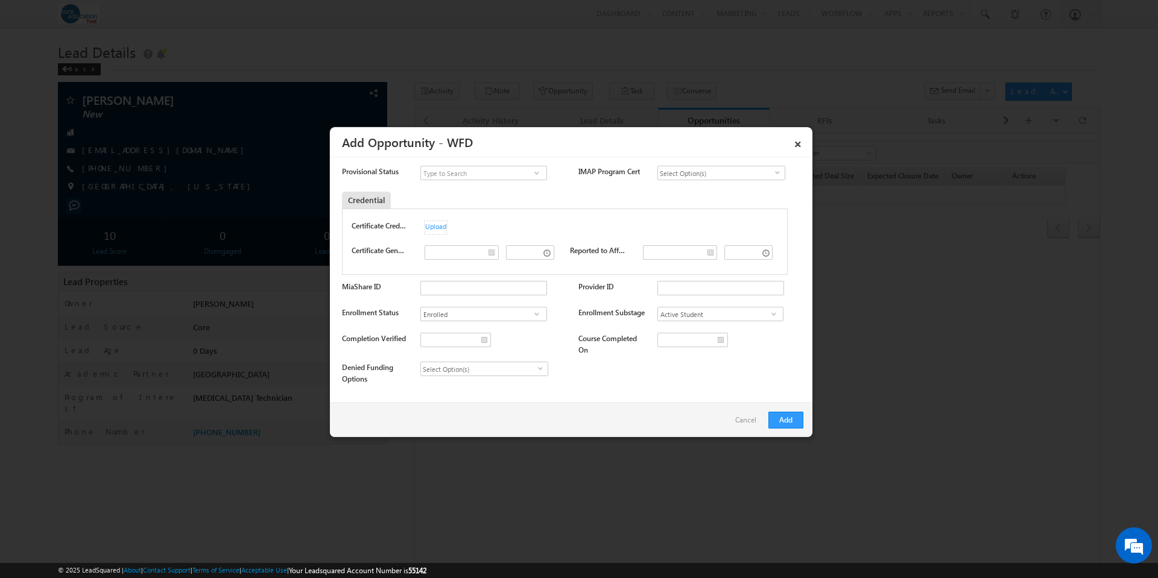
click at [537, 311] on span at bounding box center [537, 314] width 12 height 10
click at [539, 309] on span at bounding box center [537, 314] width 12 height 10
click at [768, 311] on span at bounding box center [774, 314] width 12 height 10
click at [715, 346] on link "Future Start" at bounding box center [720, 353] width 126 height 14
type input "Future Start"
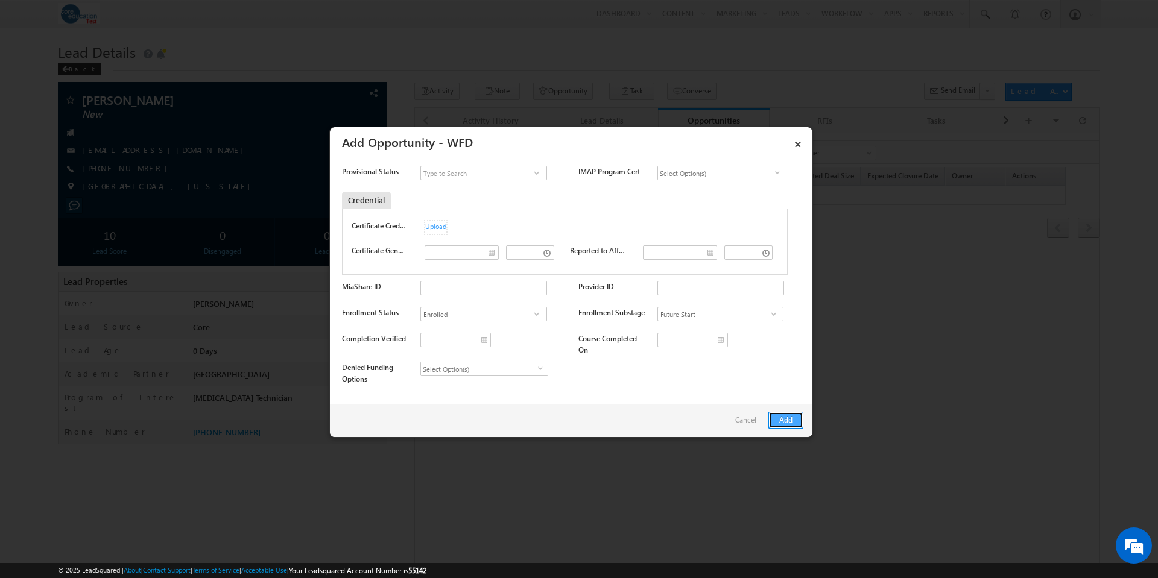
click at [788, 419] on button "Add" at bounding box center [785, 420] width 35 height 17
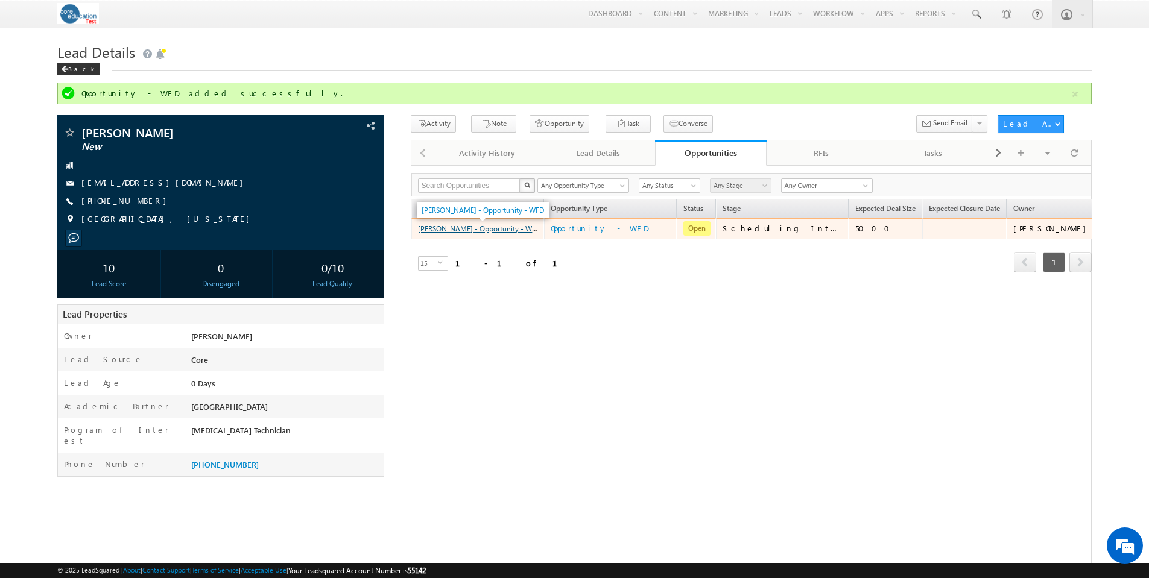
click at [521, 229] on link "[PERSON_NAME] - Opportunity - WFD" at bounding box center [479, 228] width 122 height 10
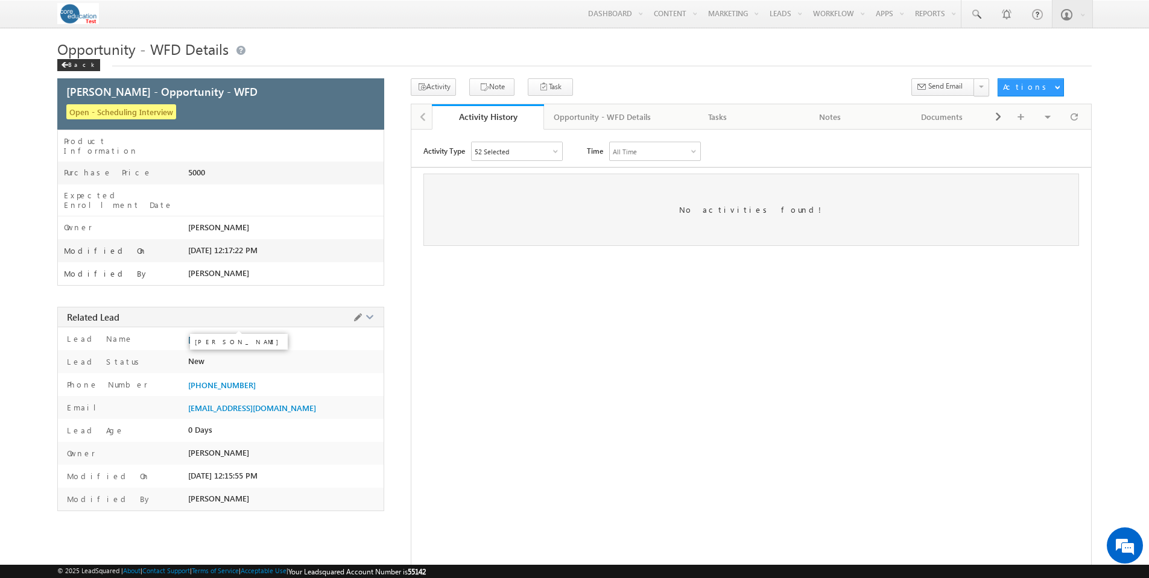
click at [222, 335] on span "[PERSON_NAME]" at bounding box center [218, 340] width 61 height 10
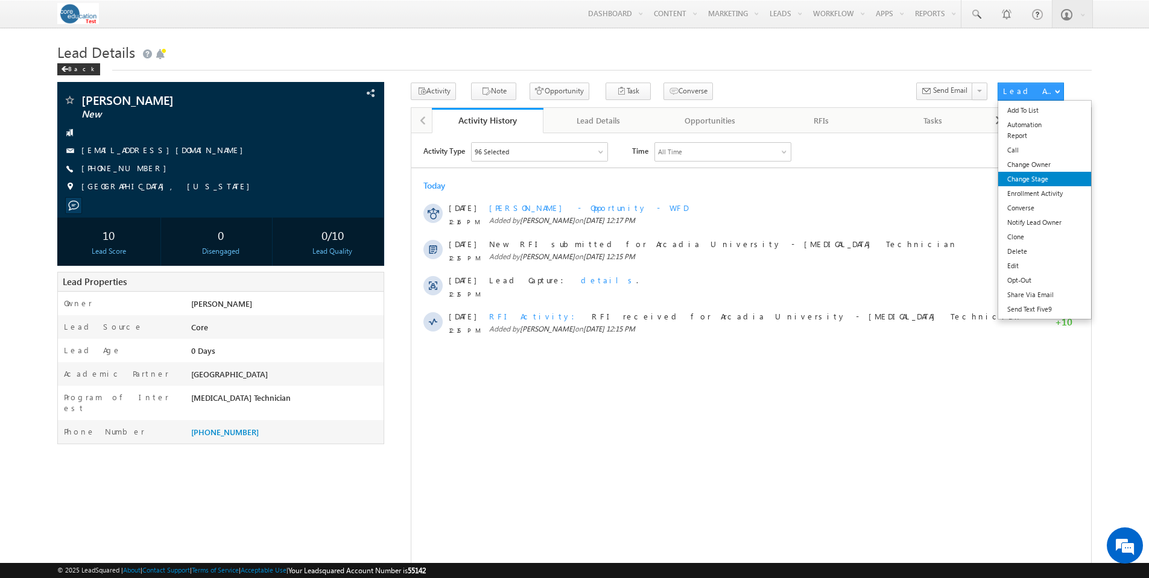
click at [1043, 177] on link "Change Stage" at bounding box center [1044, 179] width 93 height 14
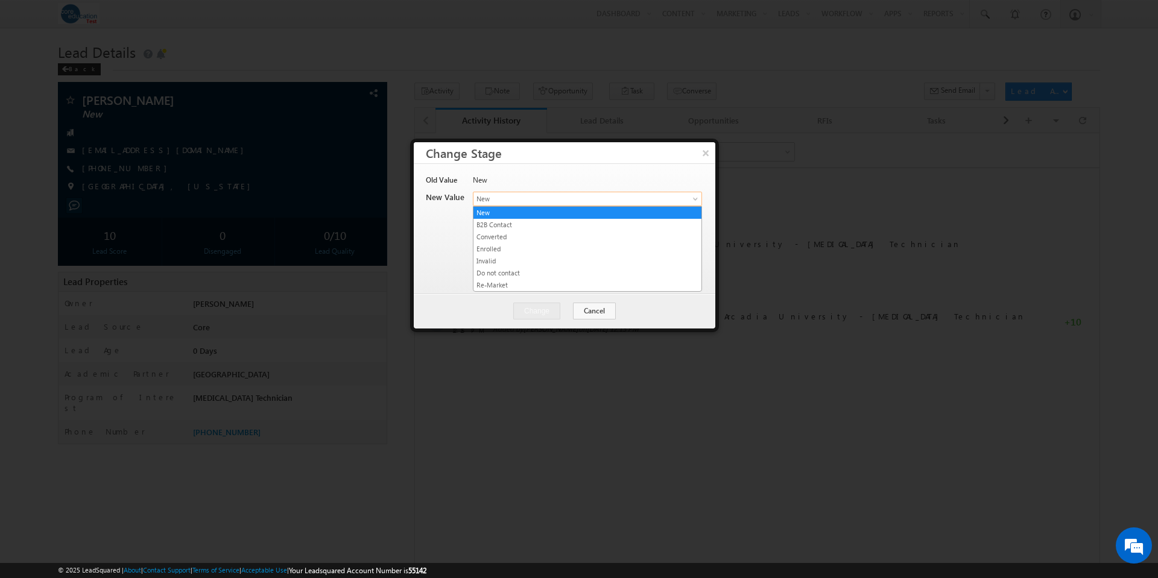
click at [696, 197] on span at bounding box center [697, 202] width 10 height 10
click at [604, 217] on link "New" at bounding box center [587, 212] width 228 height 11
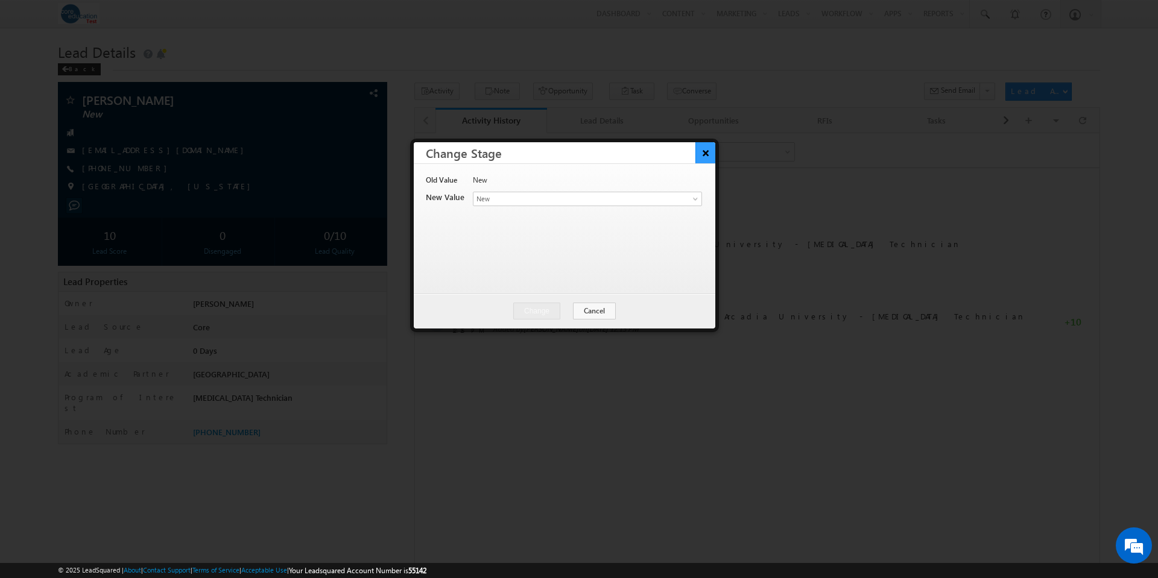
click at [704, 156] on button "×" at bounding box center [705, 152] width 20 height 21
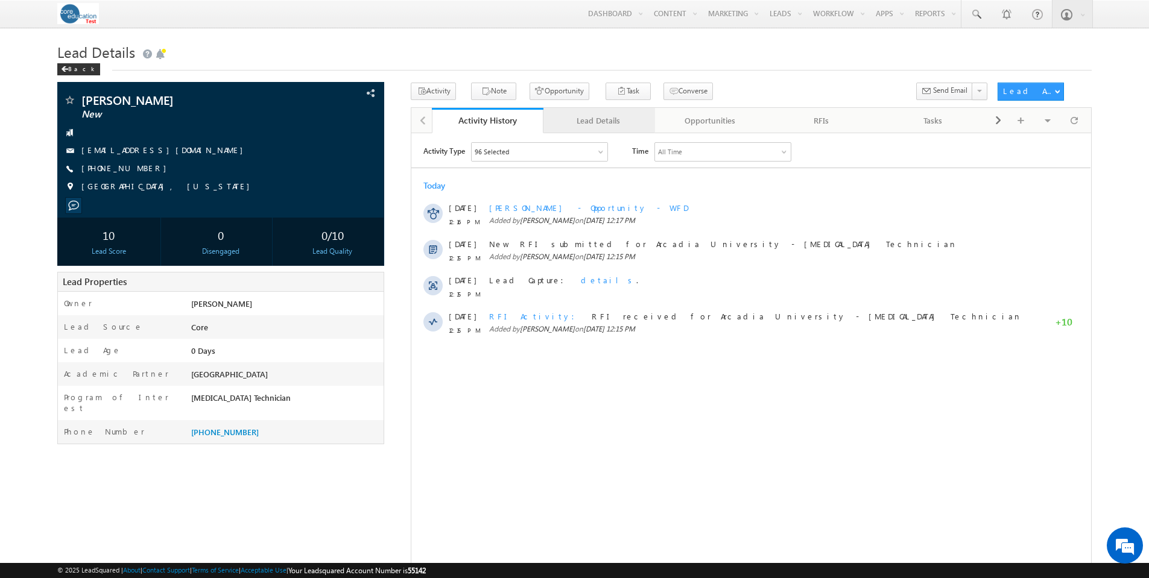
click at [601, 120] on div "Lead Details" at bounding box center [598, 120] width 91 height 14
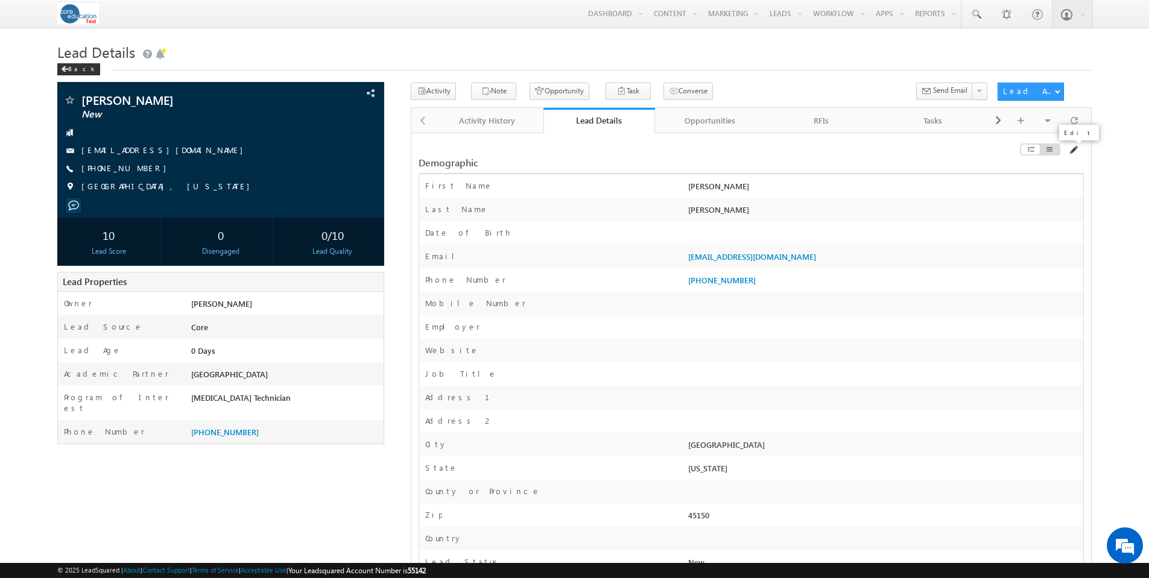
click at [1073, 151] on span at bounding box center [1073, 150] width 10 height 10
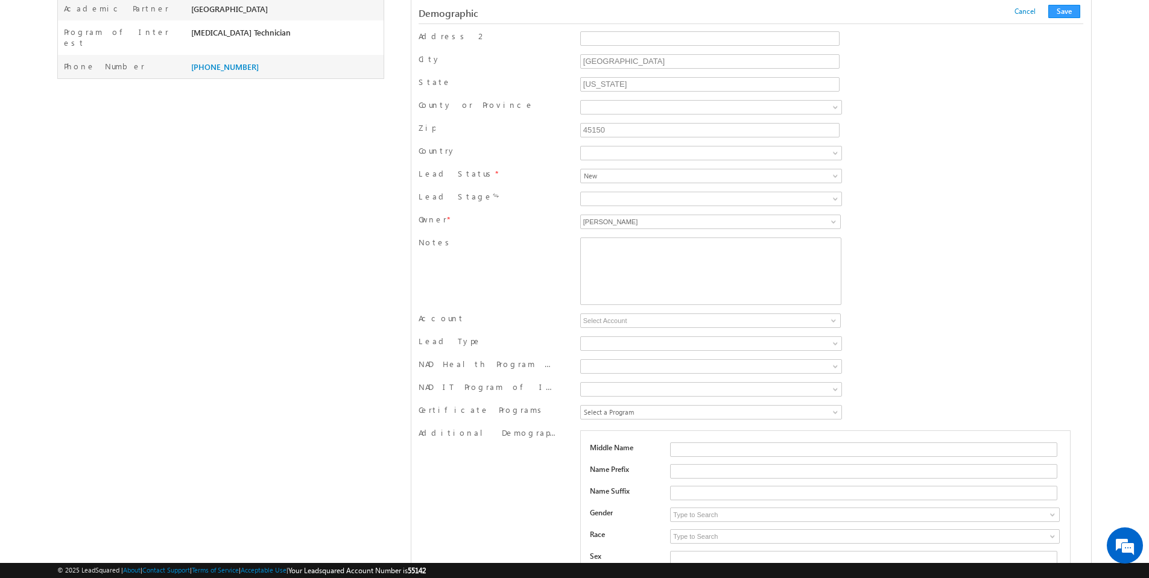
scroll to position [366, 0]
click at [837, 201] on span at bounding box center [837, 201] width 10 height 10
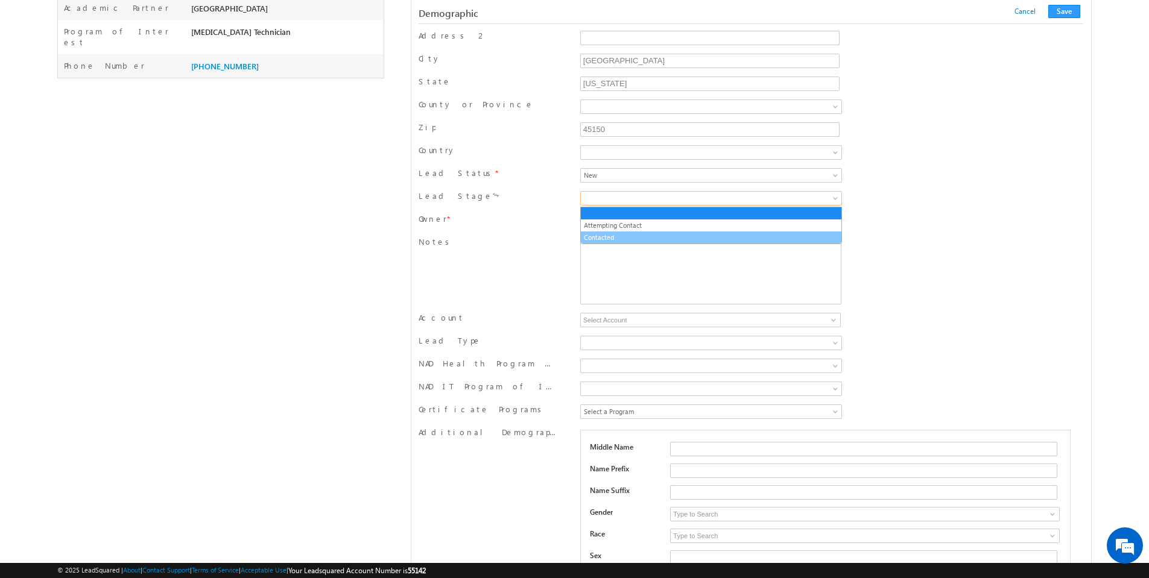
click at [735, 236] on link "Contacted" at bounding box center [711, 237] width 261 height 11
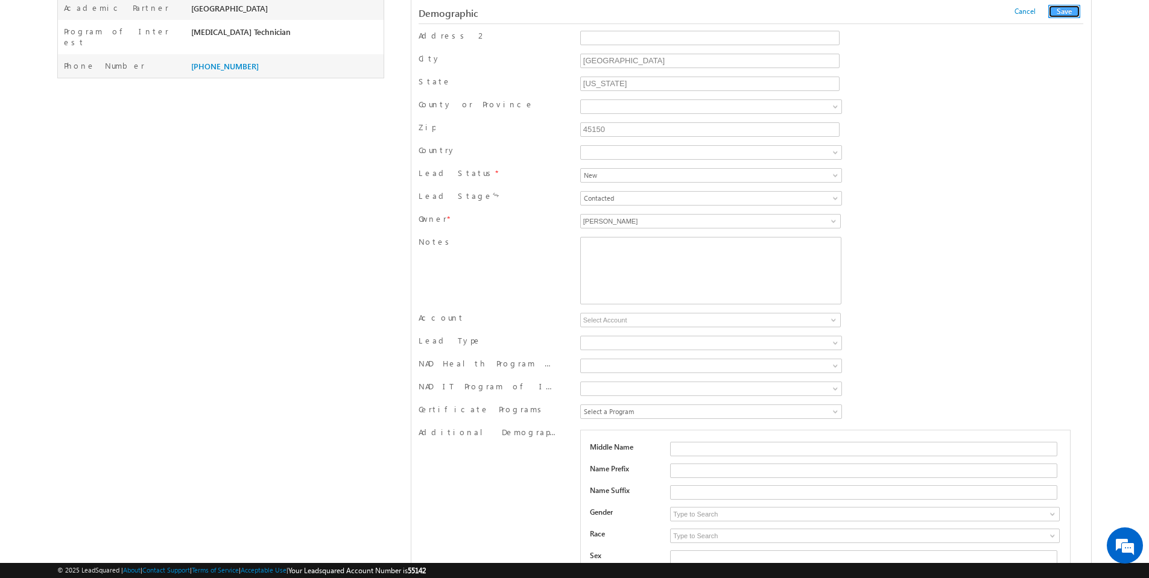
click at [1072, 12] on button "Save" at bounding box center [1064, 11] width 32 height 13
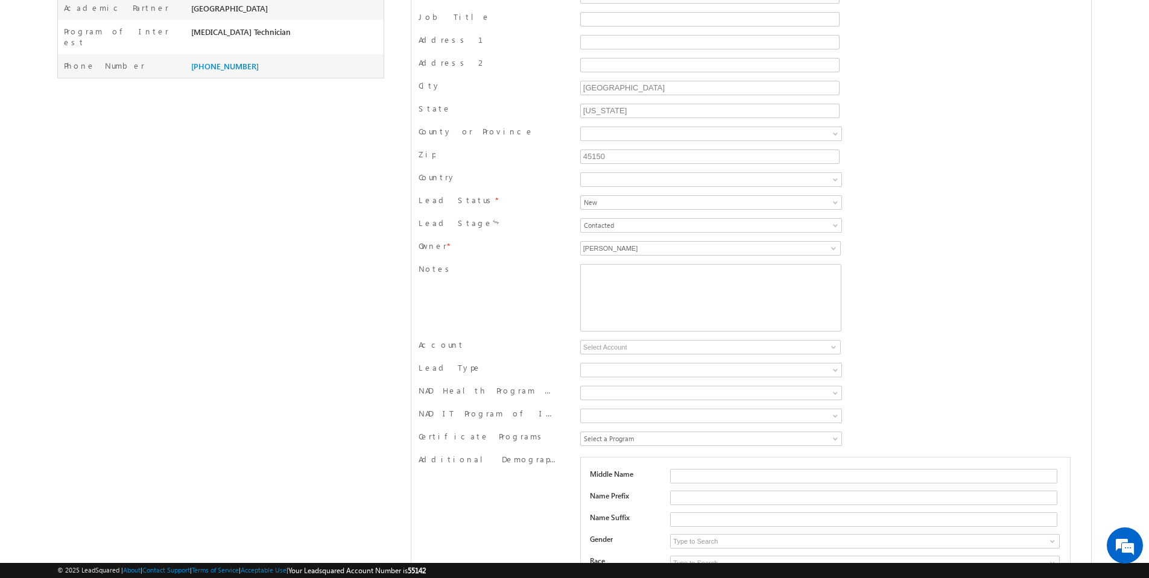
scroll to position [0, 0]
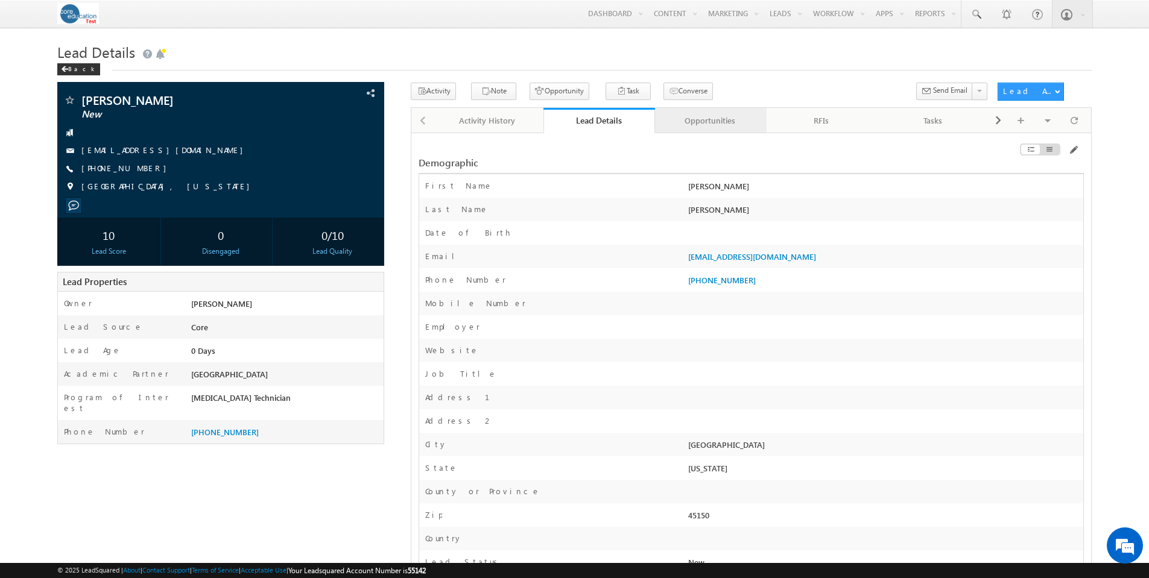
click at [719, 122] on div "Opportunities" at bounding box center [710, 120] width 91 height 14
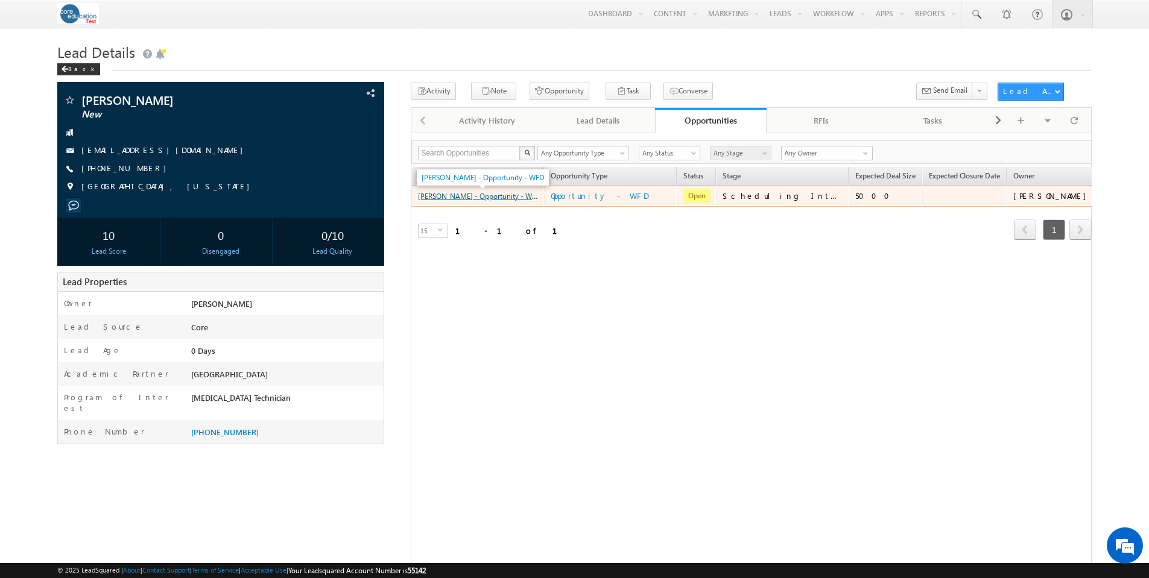
click at [505, 201] on link "[PERSON_NAME] - Opportunity - WFD" at bounding box center [479, 196] width 122 height 10
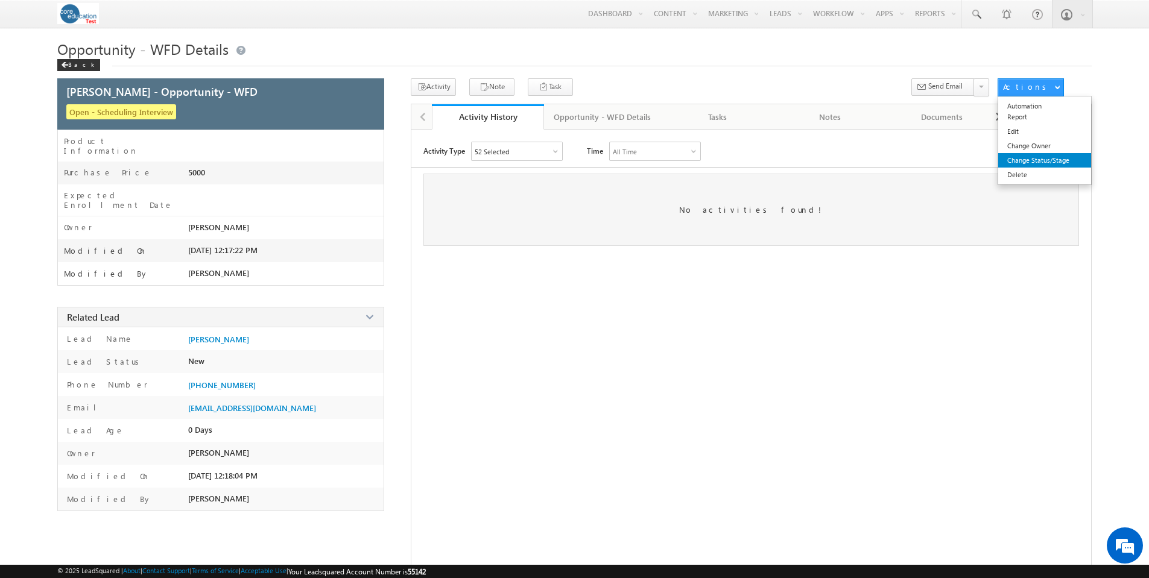
click at [1037, 161] on link "Change Status/Stage" at bounding box center [1044, 160] width 93 height 14
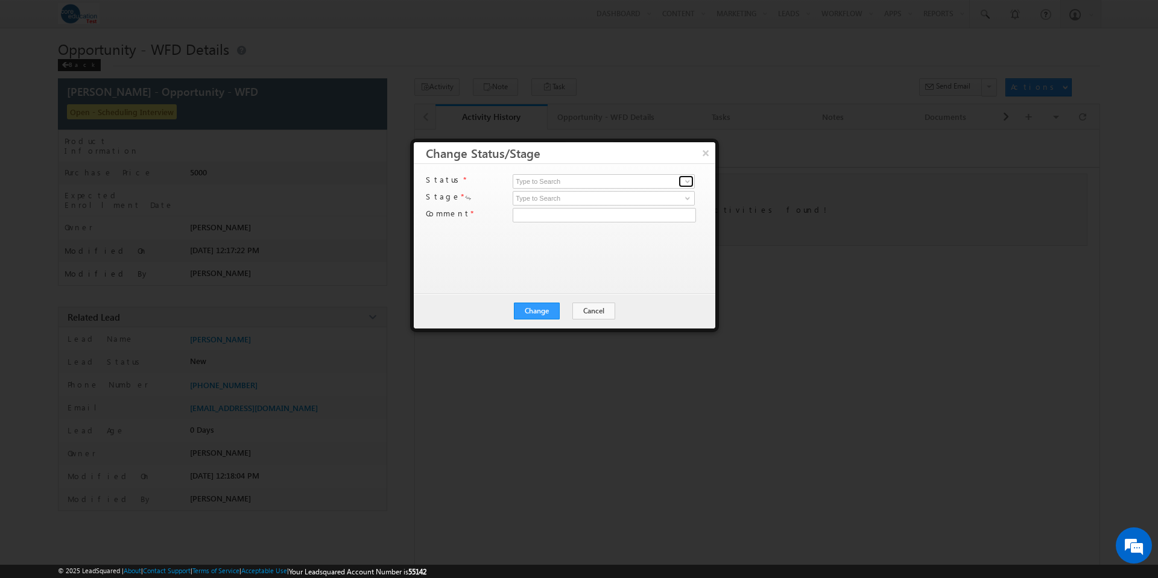
click at [688, 183] on span at bounding box center [688, 182] width 10 height 10
click at [626, 196] on link "Open" at bounding box center [604, 196] width 182 height 14
type input "Open"
click at [686, 198] on span at bounding box center [688, 199] width 10 height 10
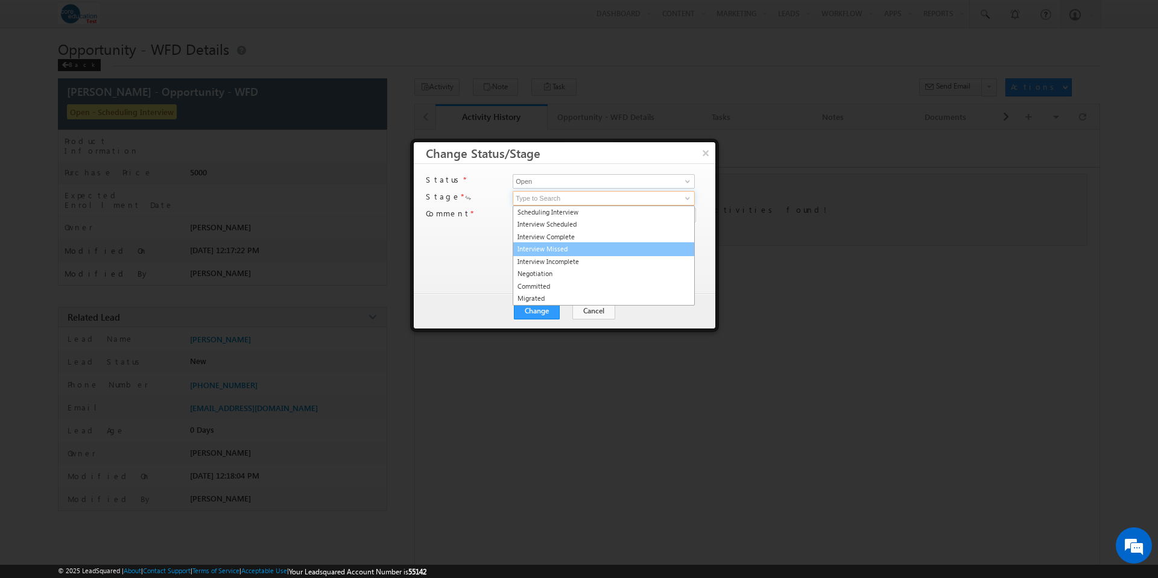
click at [604, 245] on link "Interview Missed" at bounding box center [604, 249] width 182 height 14
type input "Interview Missed"
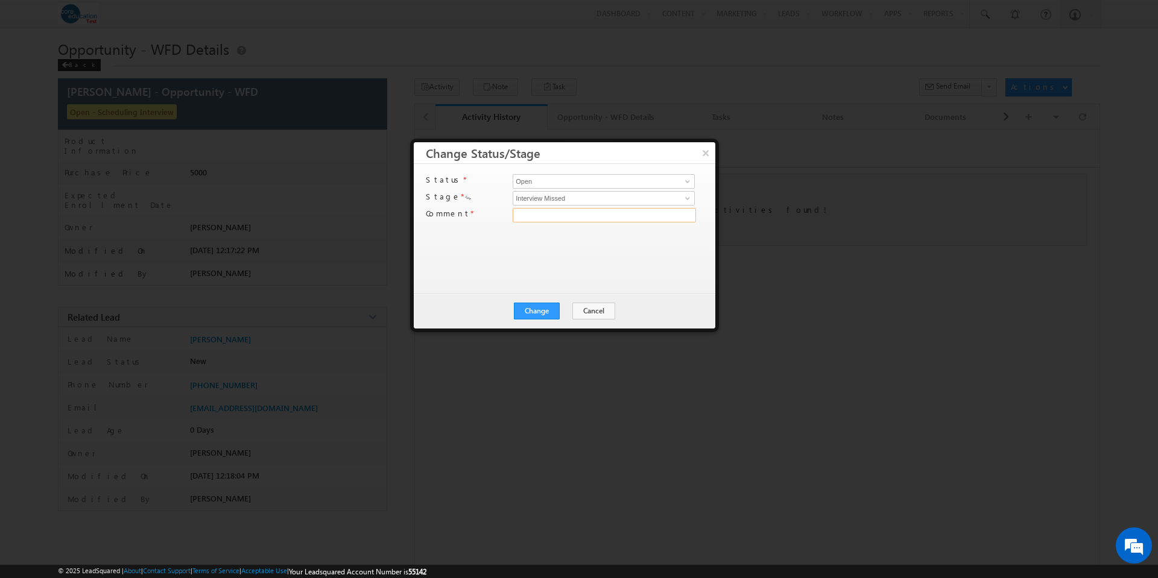
click at [601, 219] on input "text" at bounding box center [604, 215] width 183 height 14
type input "test"
click at [537, 309] on button "Change" at bounding box center [537, 311] width 46 height 17
click at [568, 311] on button "Close" at bounding box center [566, 311] width 39 height 17
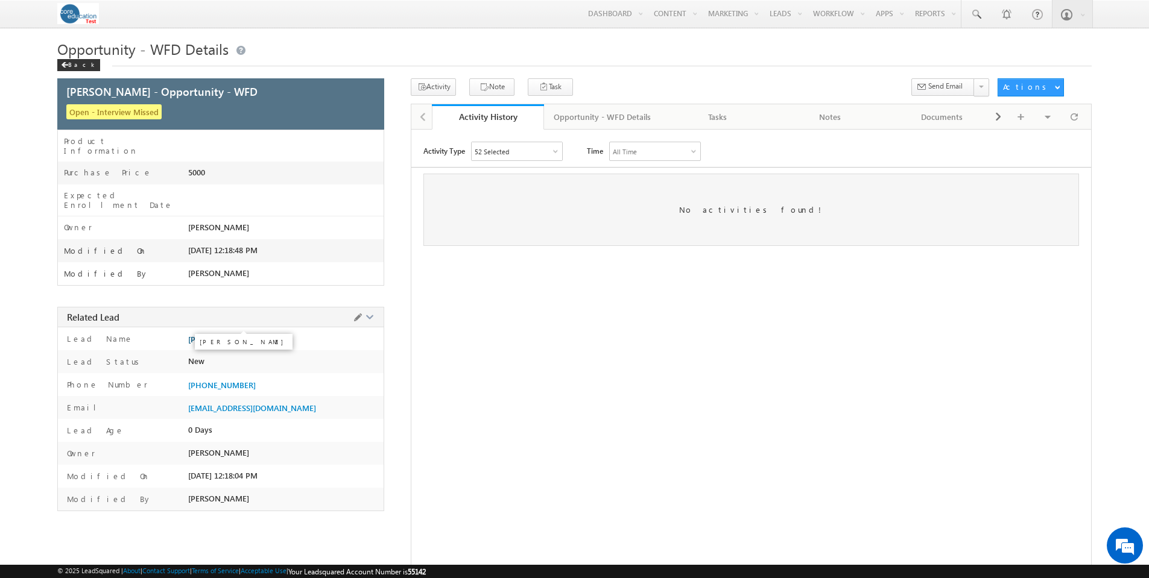
click at [234, 335] on span "[PERSON_NAME]" at bounding box center [218, 340] width 61 height 10
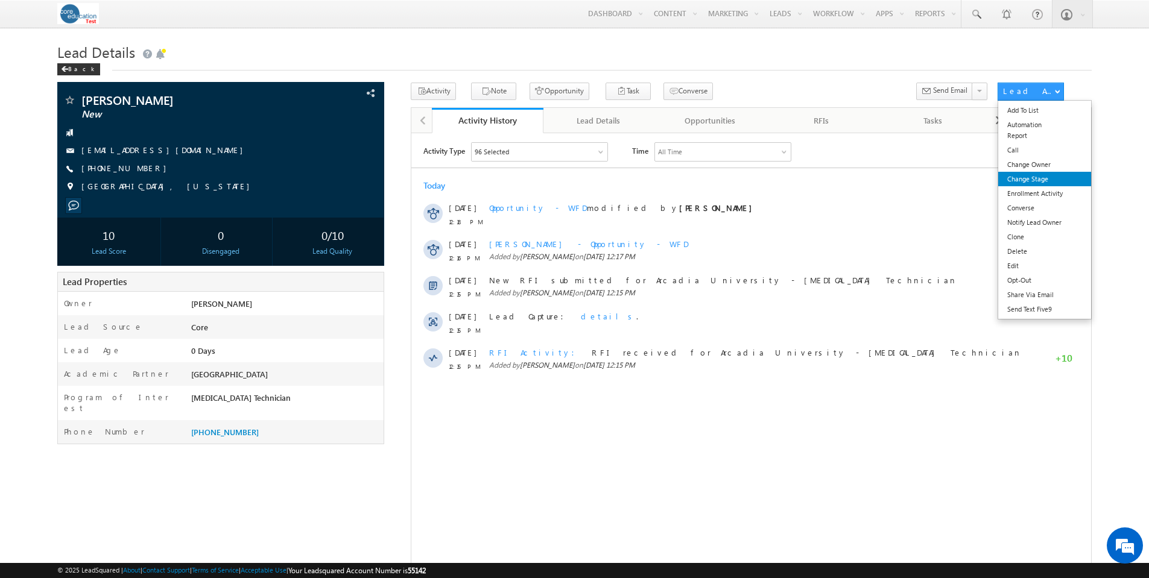
click at [1028, 180] on link "Change Stage" at bounding box center [1044, 179] width 93 height 14
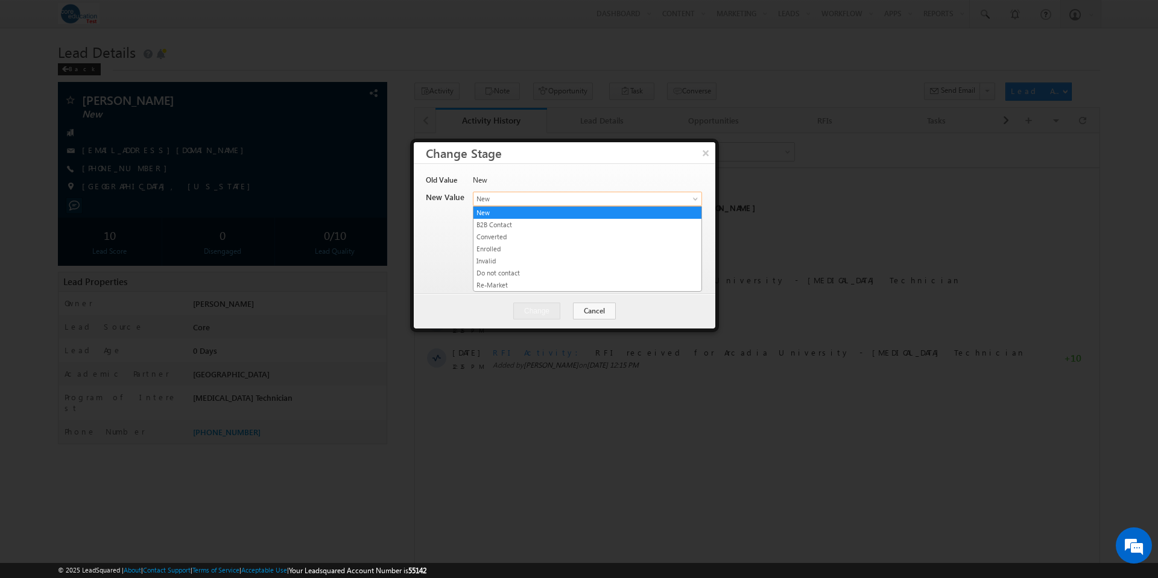
click at [694, 200] on span at bounding box center [697, 202] width 10 height 10
click at [610, 275] on link "Do not contact" at bounding box center [587, 273] width 228 height 11
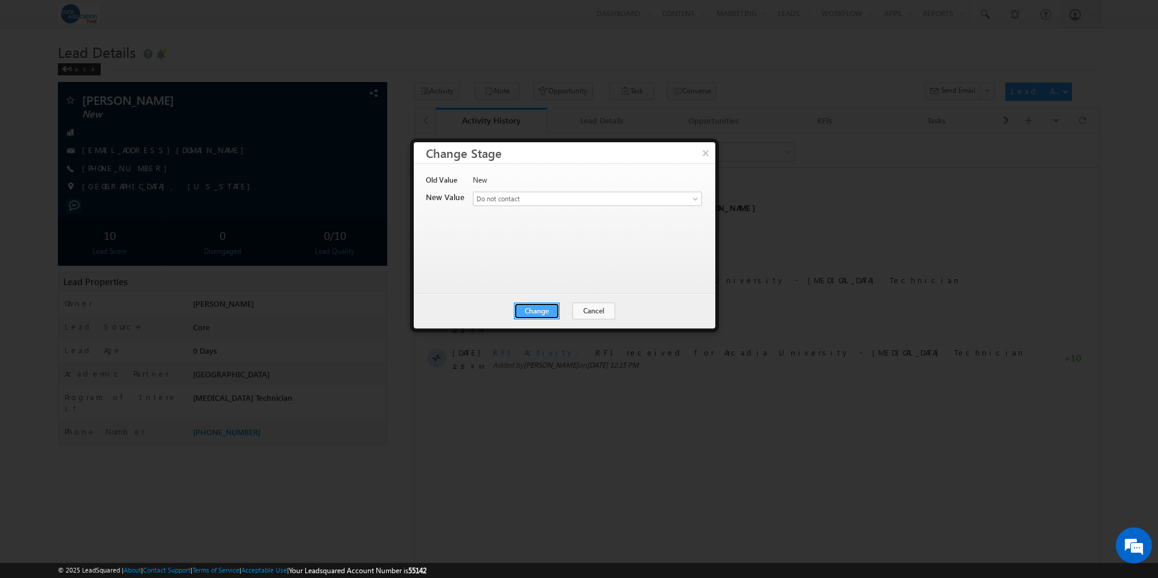
click at [542, 308] on button "Change" at bounding box center [537, 311] width 46 height 17
